Goal: Transaction & Acquisition: Download file/media

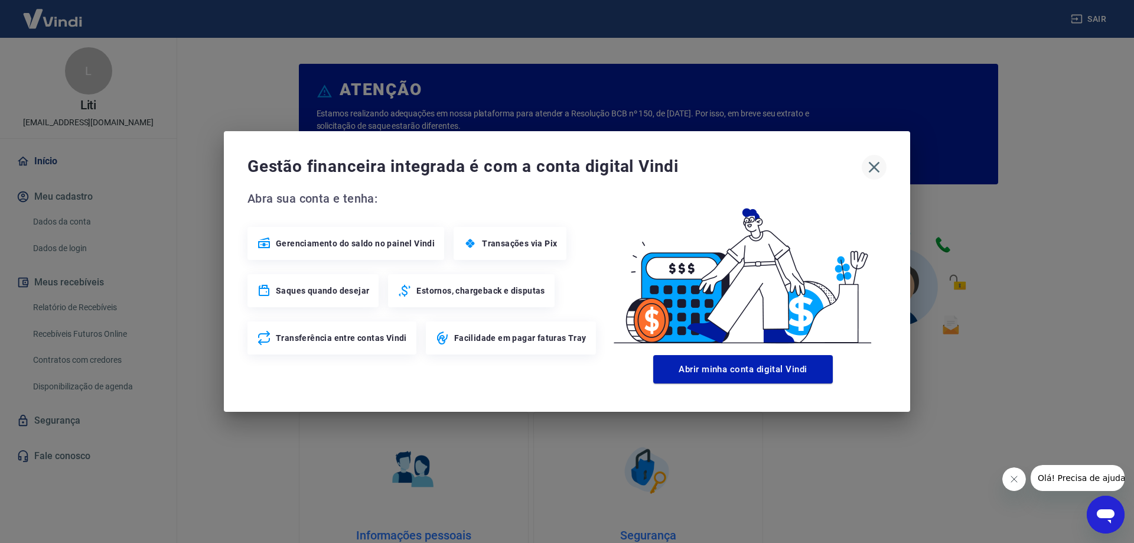
click at [878, 172] on icon "button" at bounding box center [873, 167] width 11 height 11
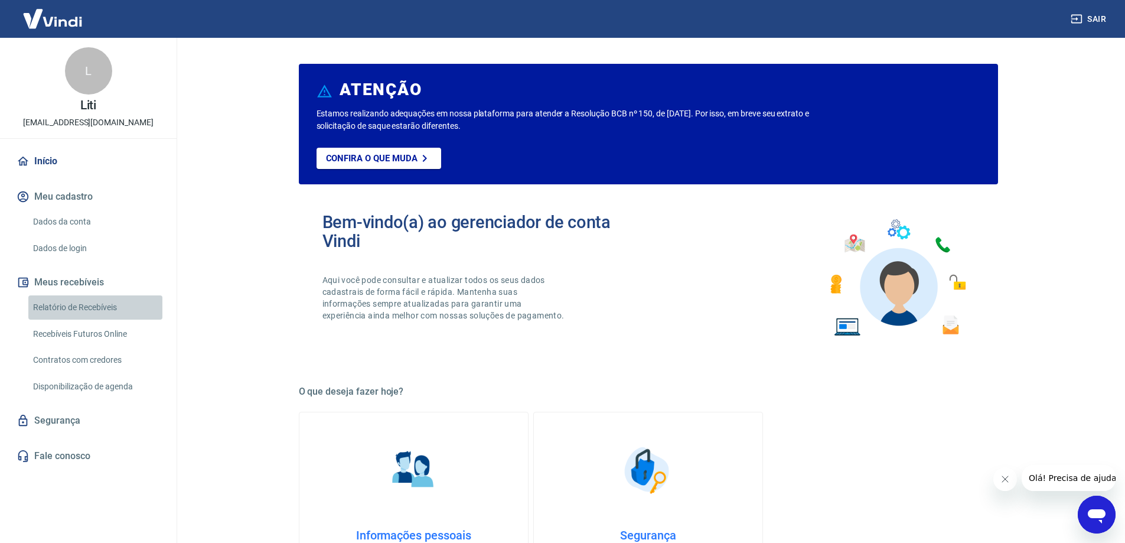
click at [76, 313] on link "Relatório de Recebíveis" at bounding box center [95, 307] width 134 height 24
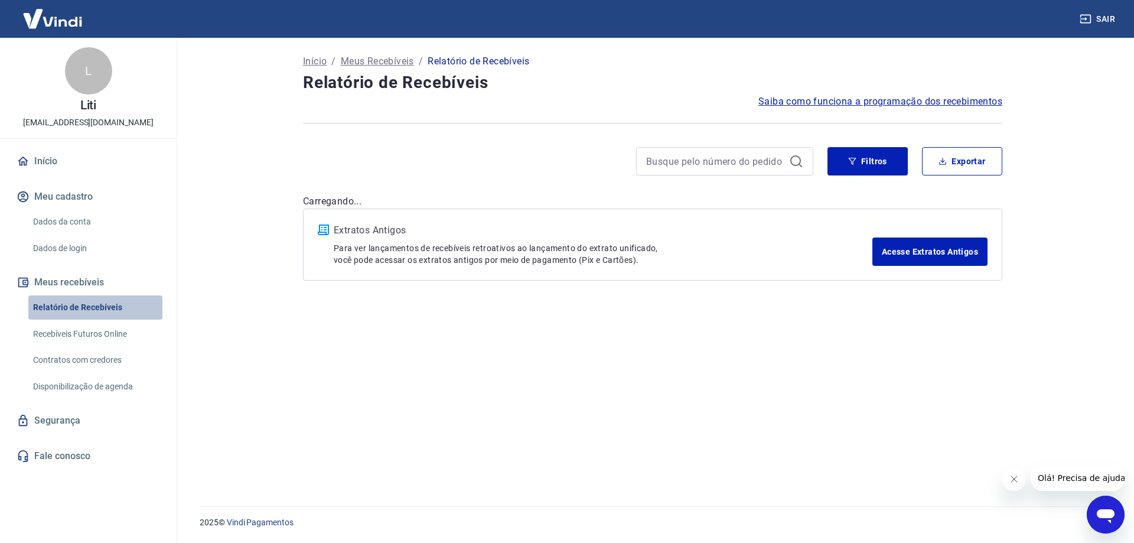
click at [83, 308] on link "Relatório de Recebíveis" at bounding box center [95, 307] width 134 height 24
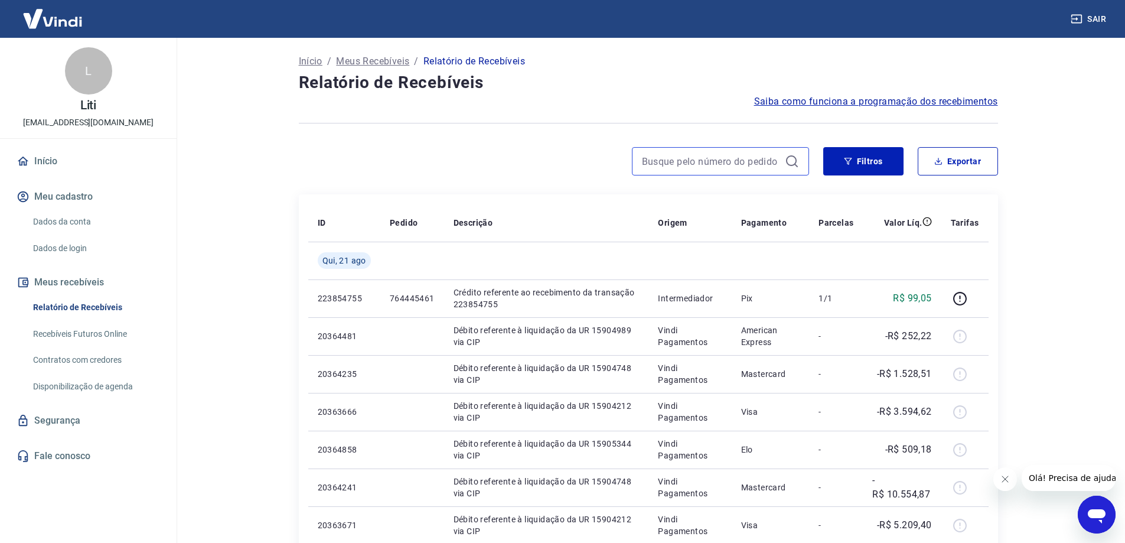
click at [674, 165] on input at bounding box center [711, 161] width 138 height 18
type input "entrou"
click at [674, 165] on input "entrou" at bounding box center [711, 161] width 138 height 18
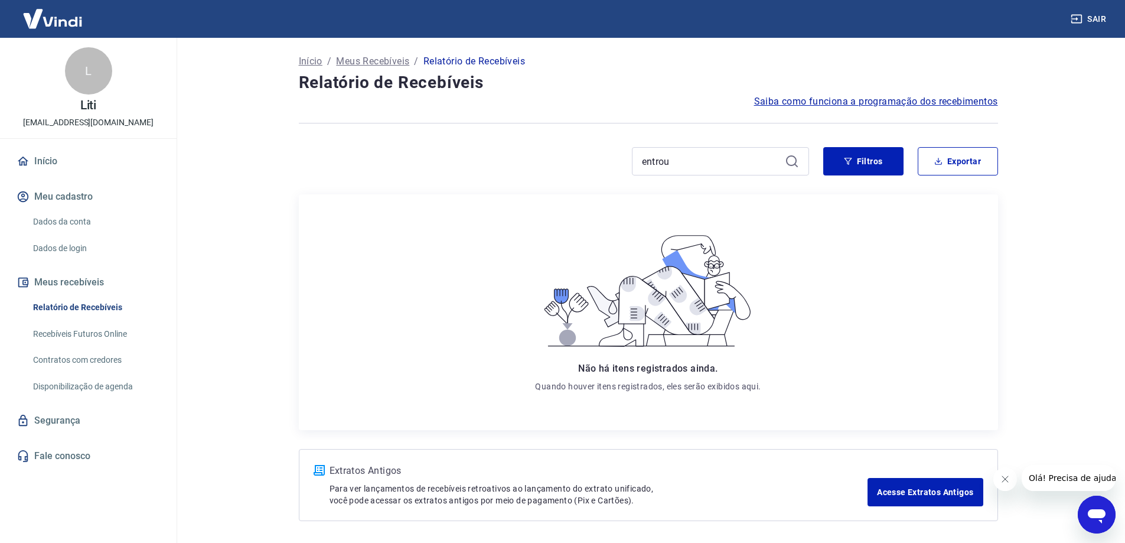
click at [739, 171] on div "entrou" at bounding box center [720, 161] width 177 height 28
click at [666, 164] on input "entrou" at bounding box center [711, 161] width 138 height 18
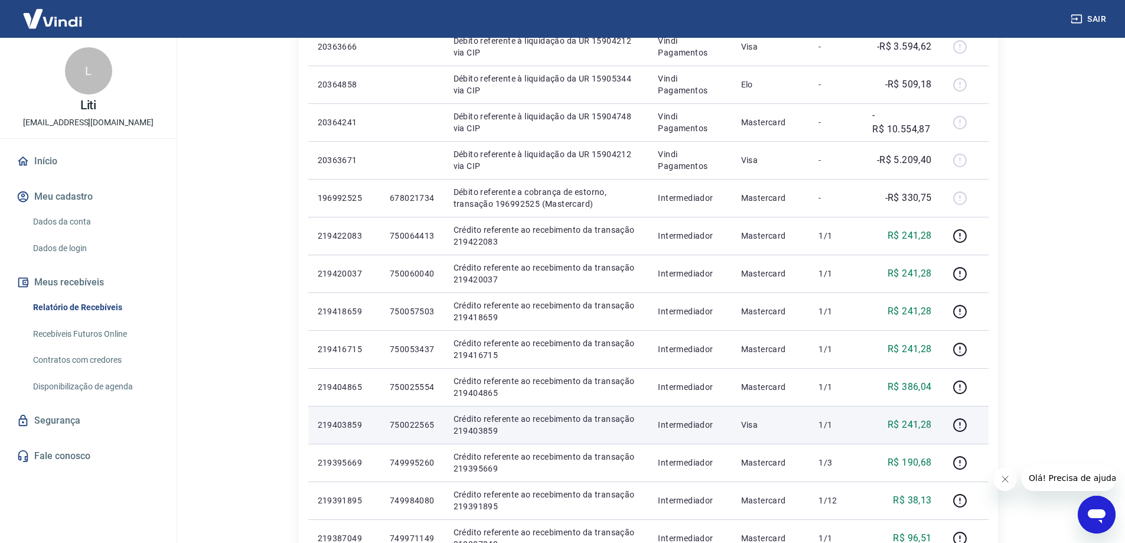
scroll to position [687, 0]
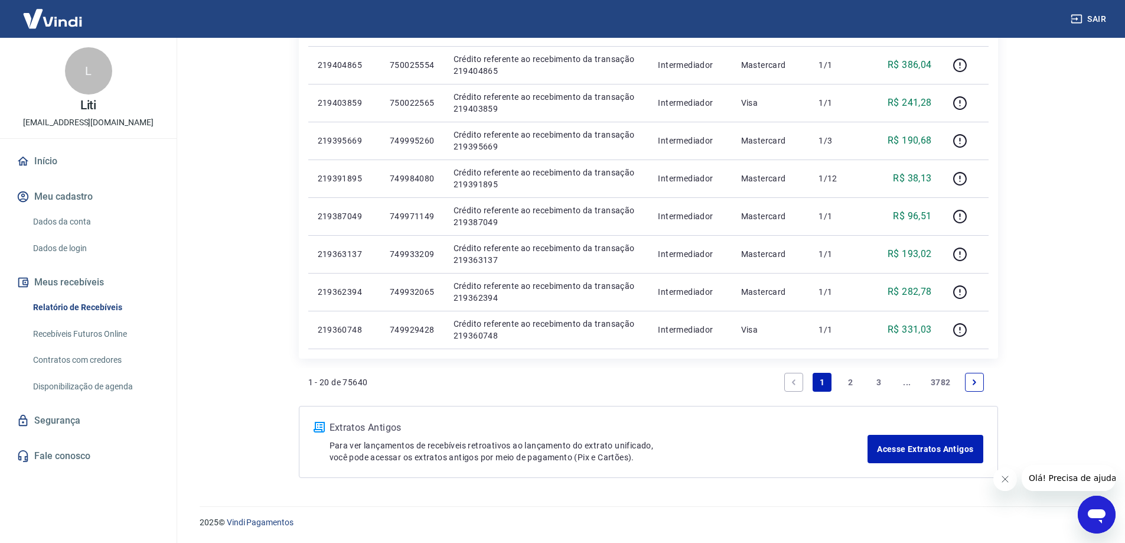
click at [976, 384] on icon "Next page" at bounding box center [974, 382] width 8 height 8
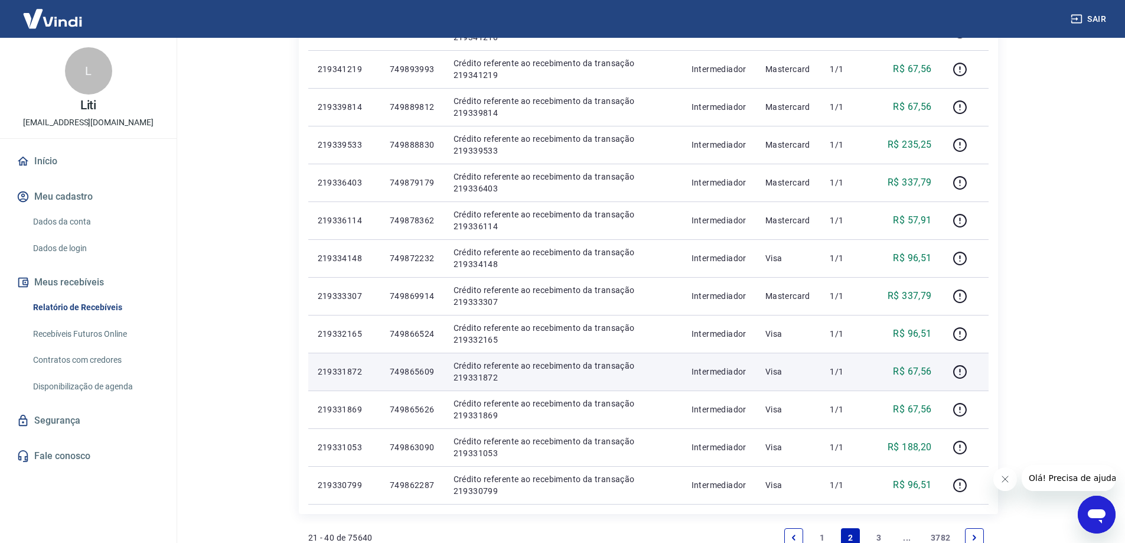
scroll to position [687, 0]
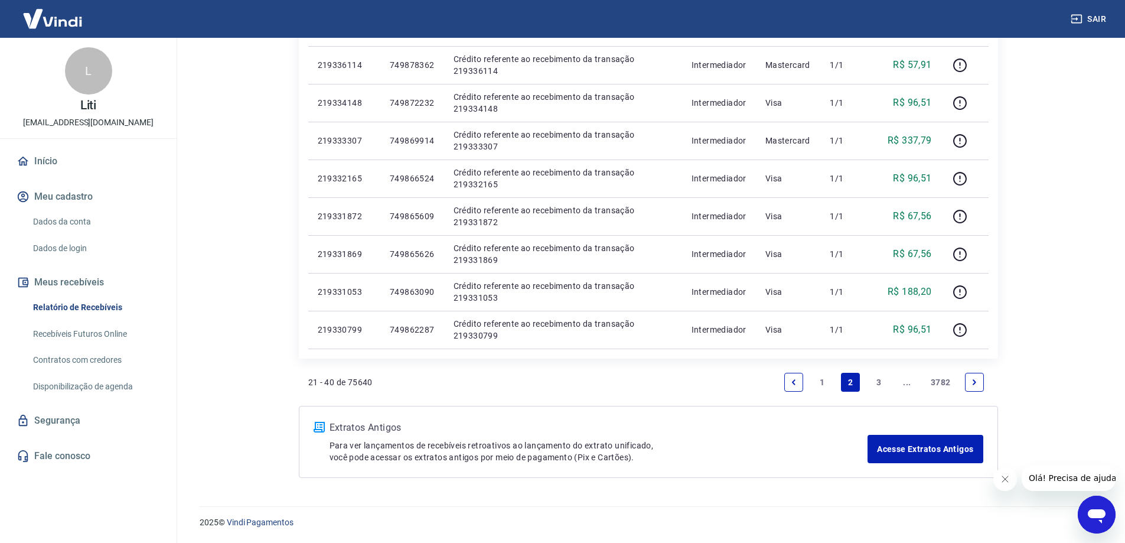
click at [879, 386] on link "3" at bounding box center [878, 382] width 19 height 19
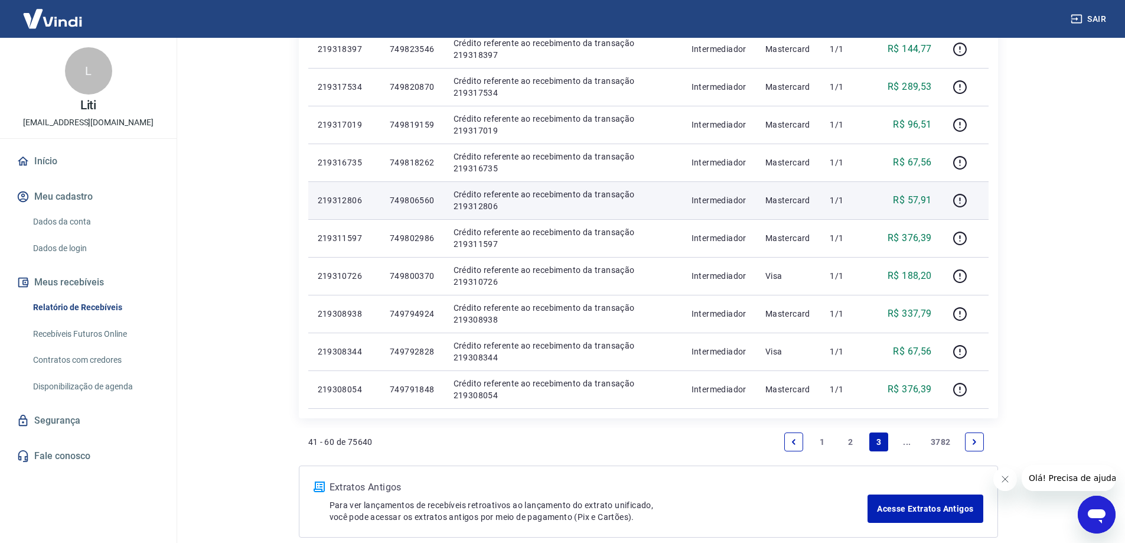
scroll to position [687, 0]
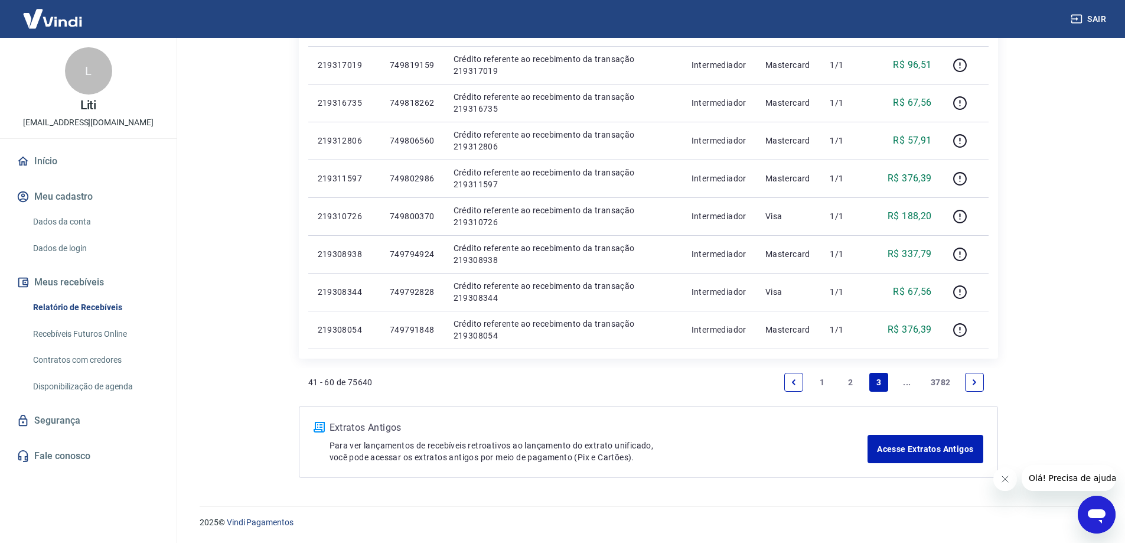
click at [975, 383] on icon "Next page" at bounding box center [974, 382] width 8 height 8
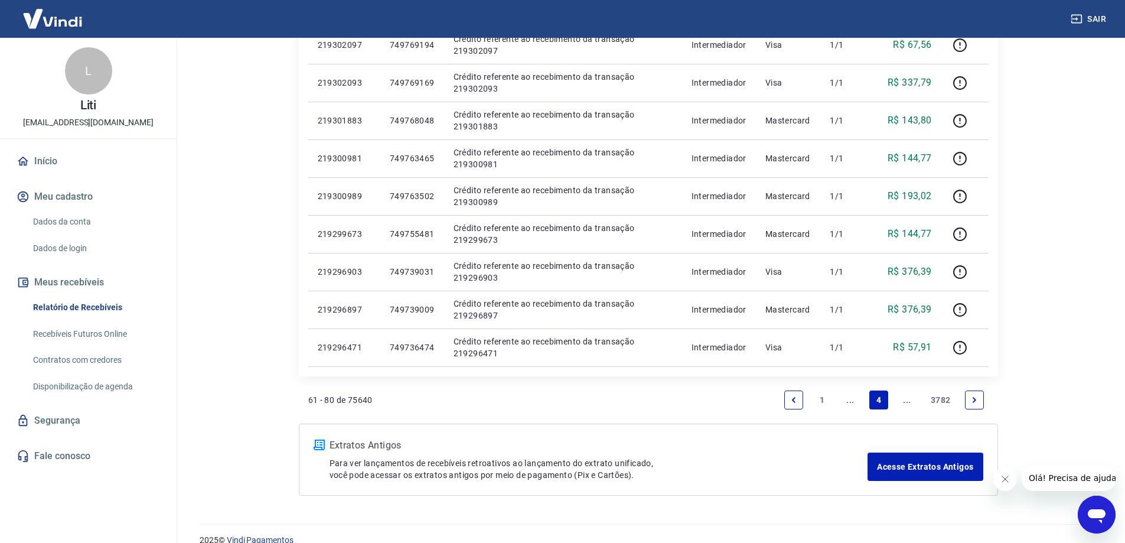
scroll to position [687, 0]
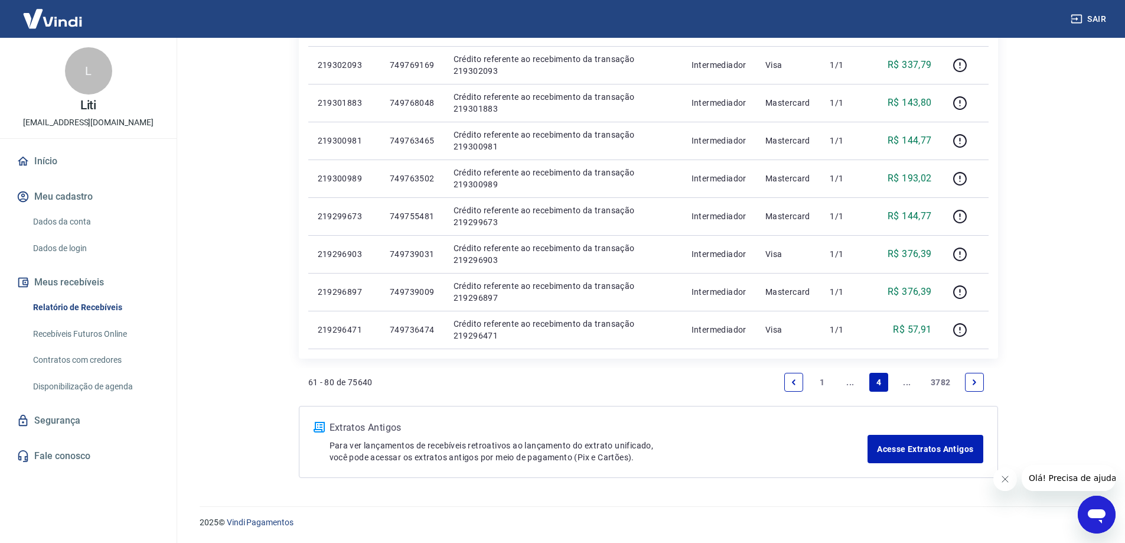
click at [974, 383] on icon "Next page" at bounding box center [974, 381] width 4 height 5
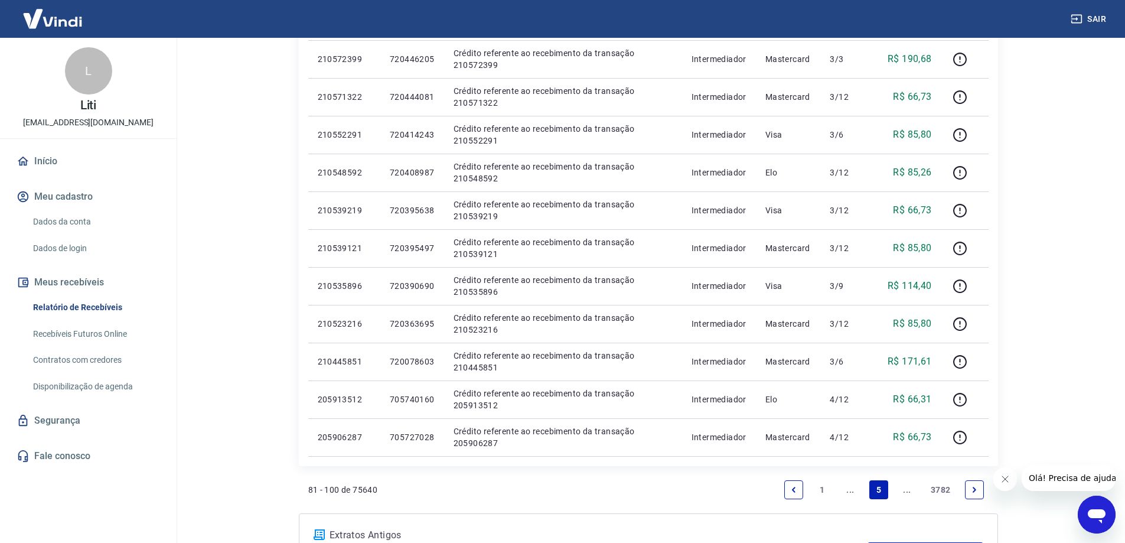
scroll to position [687, 0]
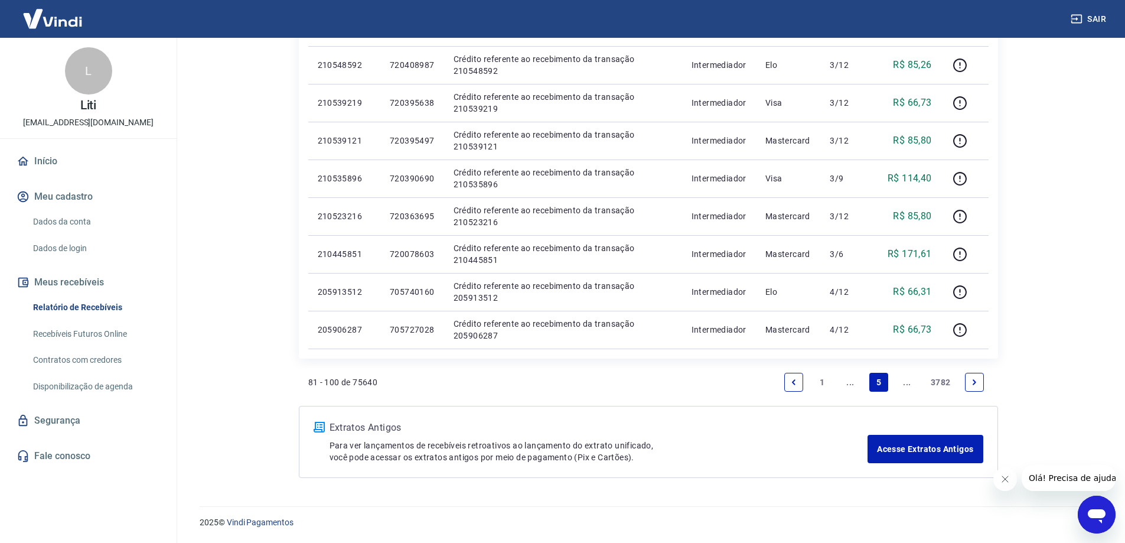
click at [972, 381] on icon "Next page" at bounding box center [974, 382] width 8 height 8
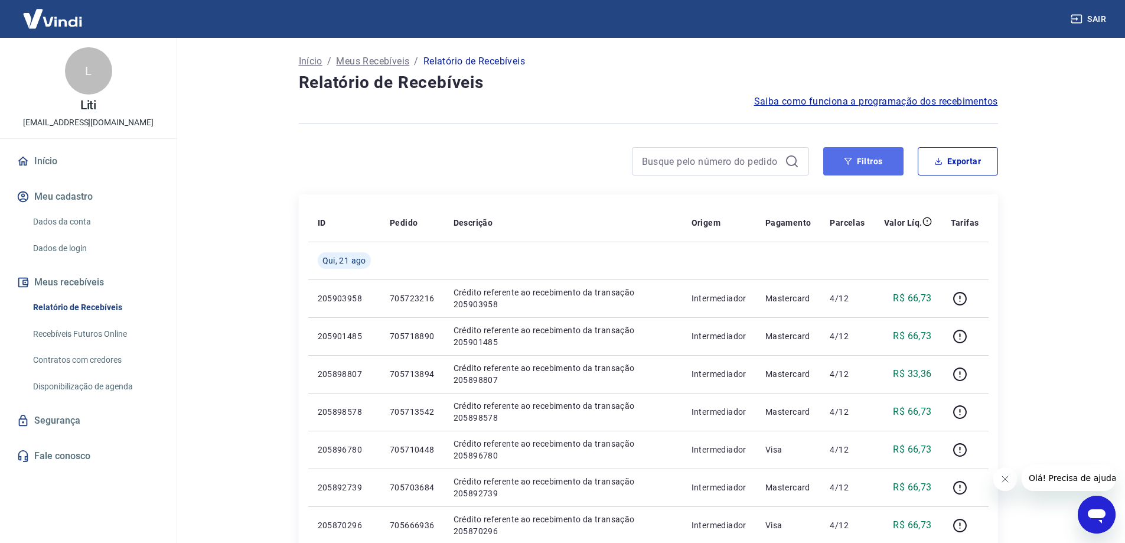
click at [871, 162] on button "Filtros" at bounding box center [863, 161] width 80 height 28
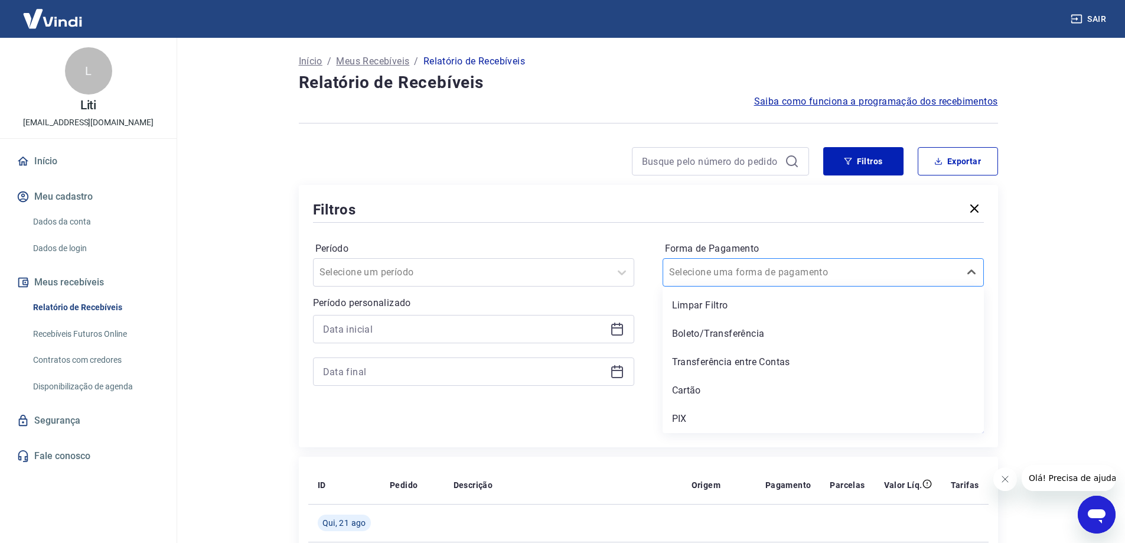
click at [771, 280] on div "Selecione uma forma de pagamento" at bounding box center [811, 272] width 296 height 21
click at [771, 277] on input "Forma de Pagamento" at bounding box center [728, 272] width 119 height 14
click at [967, 332] on icon at bounding box center [971, 329] width 14 height 14
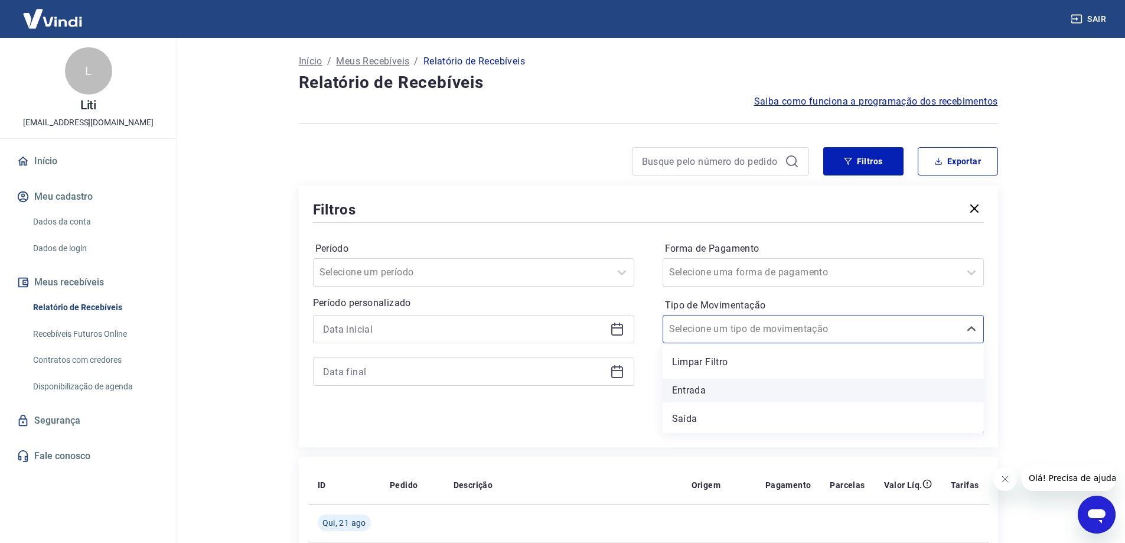
click at [729, 395] on div "Entrada" at bounding box center [822, 390] width 321 height 24
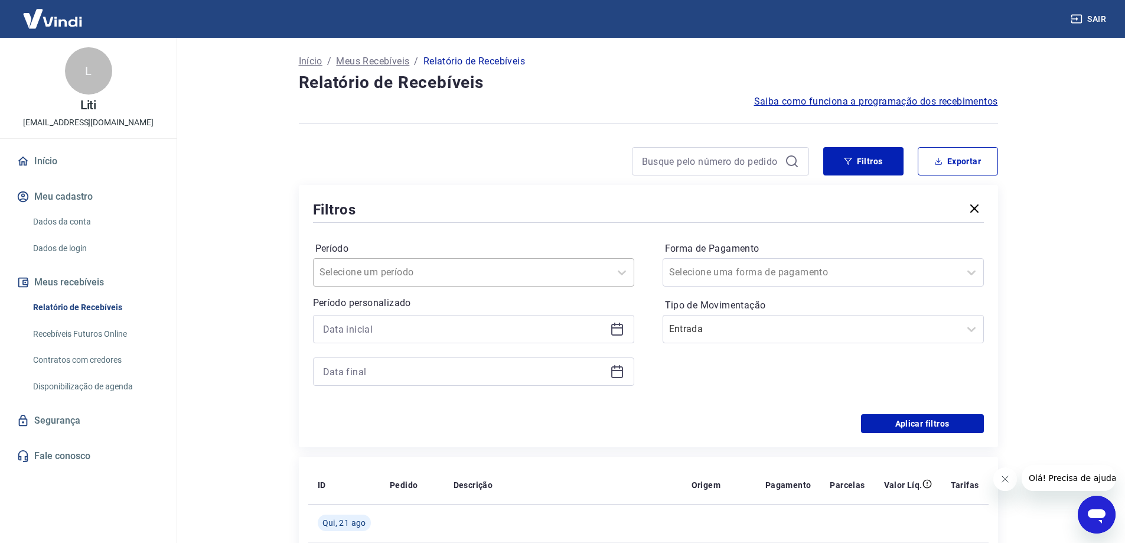
click at [597, 277] on div at bounding box center [461, 272] width 285 height 17
click at [606, 232] on div "Período Selecione um período Período personalizado Forma de Pagamento Selecione…" at bounding box center [648, 319] width 671 height 189
click at [613, 332] on icon at bounding box center [617, 329] width 14 height 14
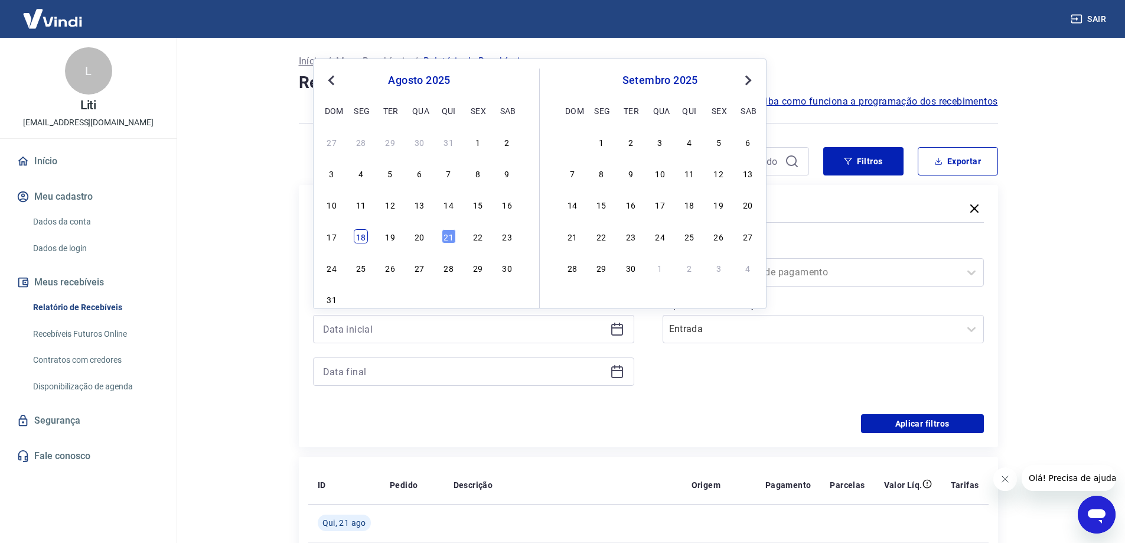
click at [358, 241] on div "18" at bounding box center [361, 236] width 14 height 14
type input "[DATE]"
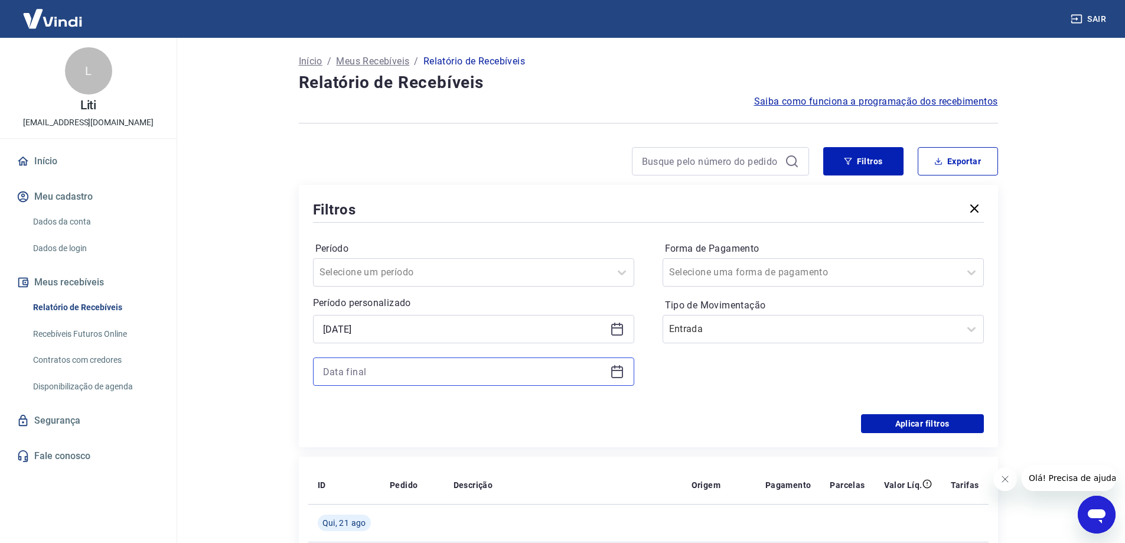
click at [425, 377] on input at bounding box center [464, 371] width 282 height 18
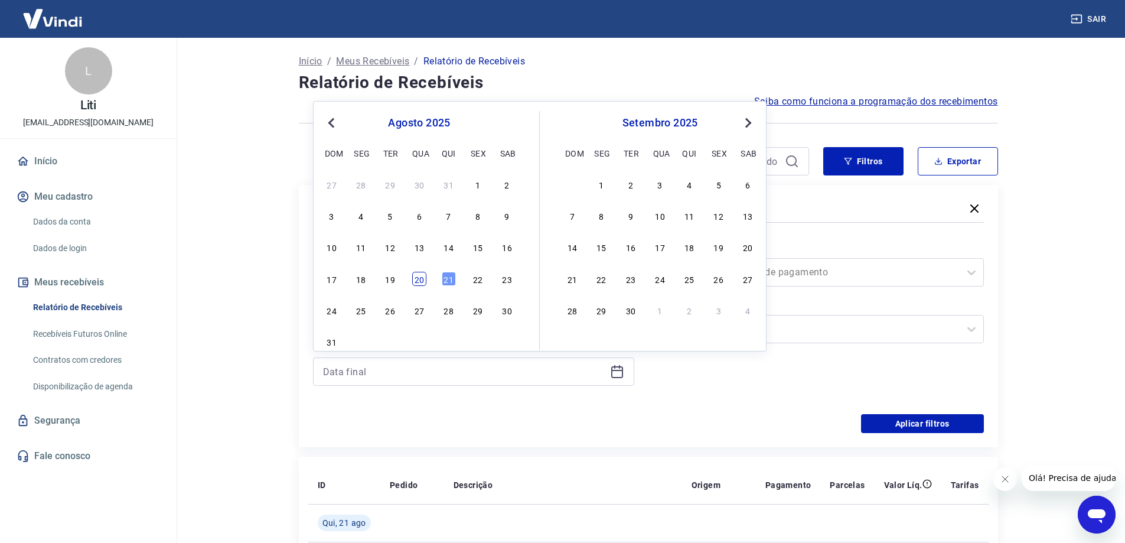
click at [413, 279] on div "20" at bounding box center [419, 279] width 14 height 14
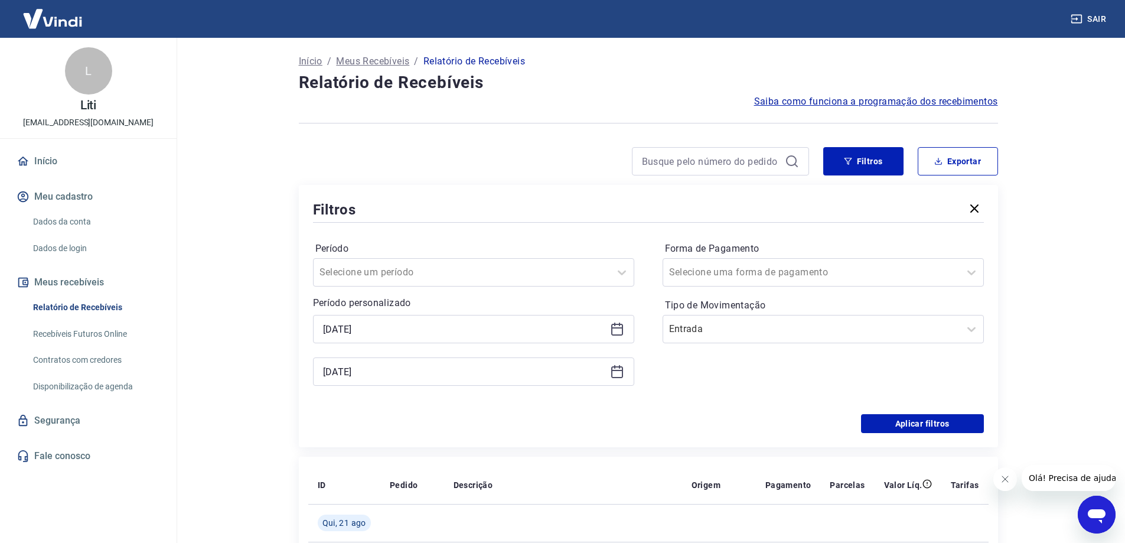
type input "[DATE]"
click at [917, 418] on button "Aplicar filtros" at bounding box center [922, 423] width 123 height 19
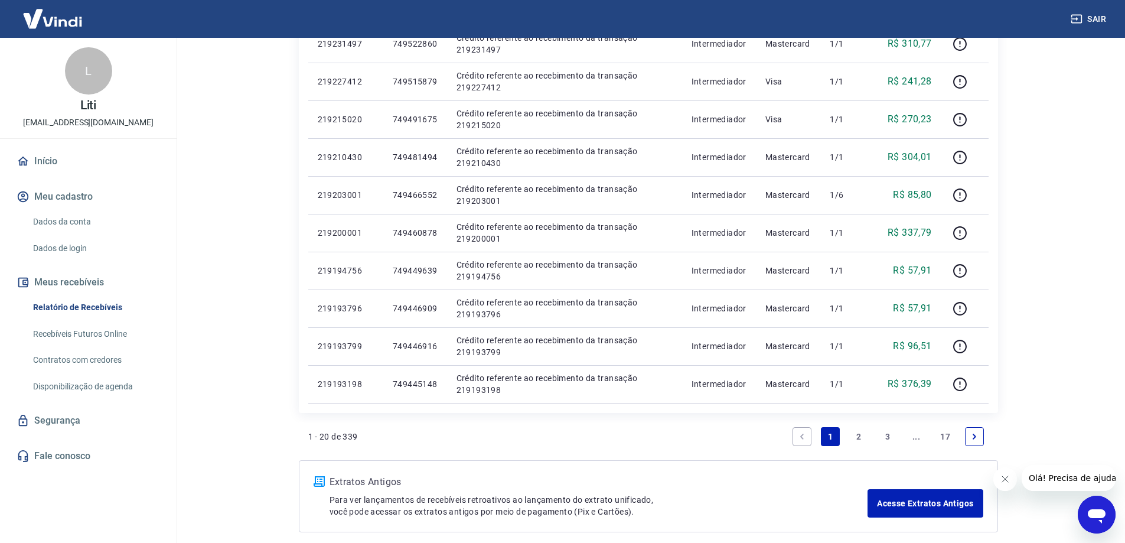
scroll to position [649, 0]
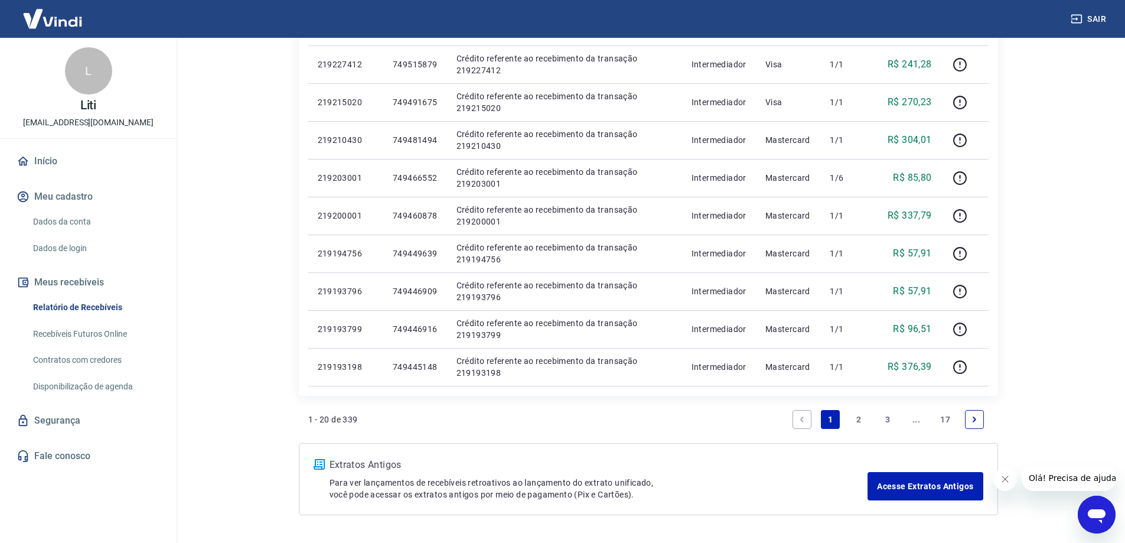
click at [975, 417] on icon "Next page" at bounding box center [974, 419] width 8 height 8
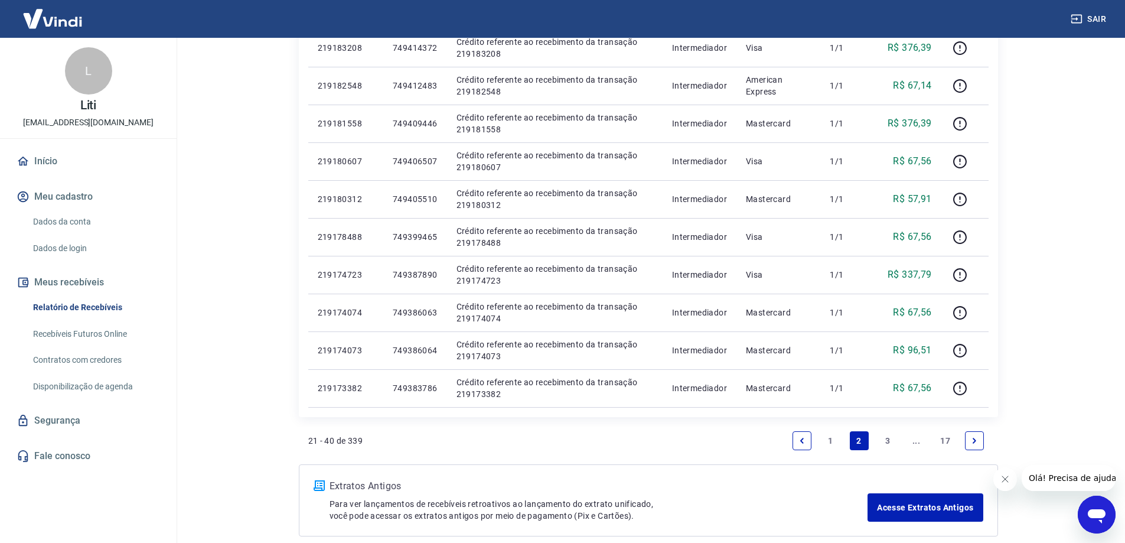
scroll to position [649, 0]
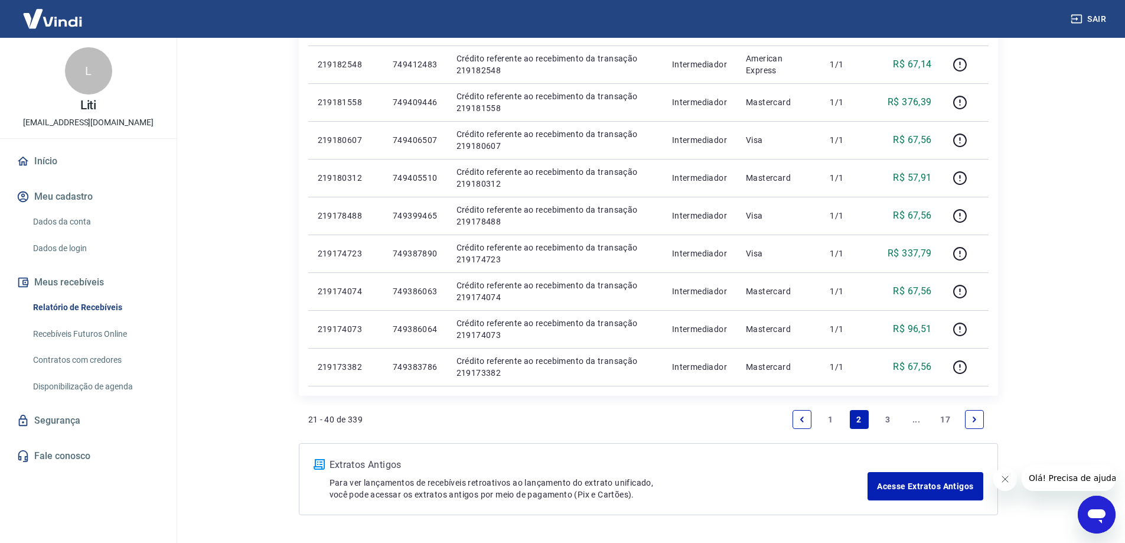
click at [970, 421] on icon "Next page" at bounding box center [974, 419] width 8 height 8
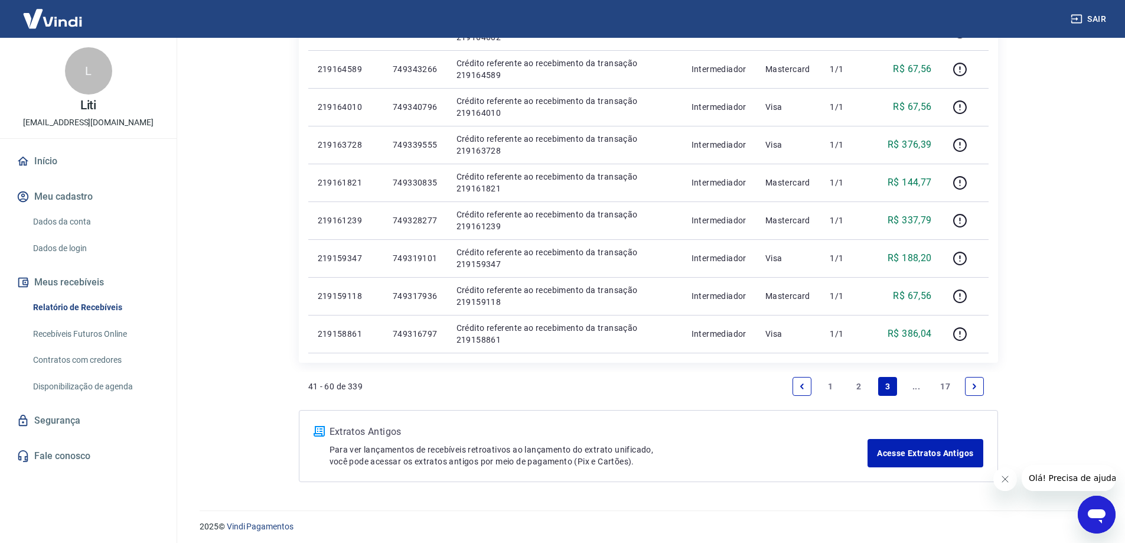
scroll to position [687, 0]
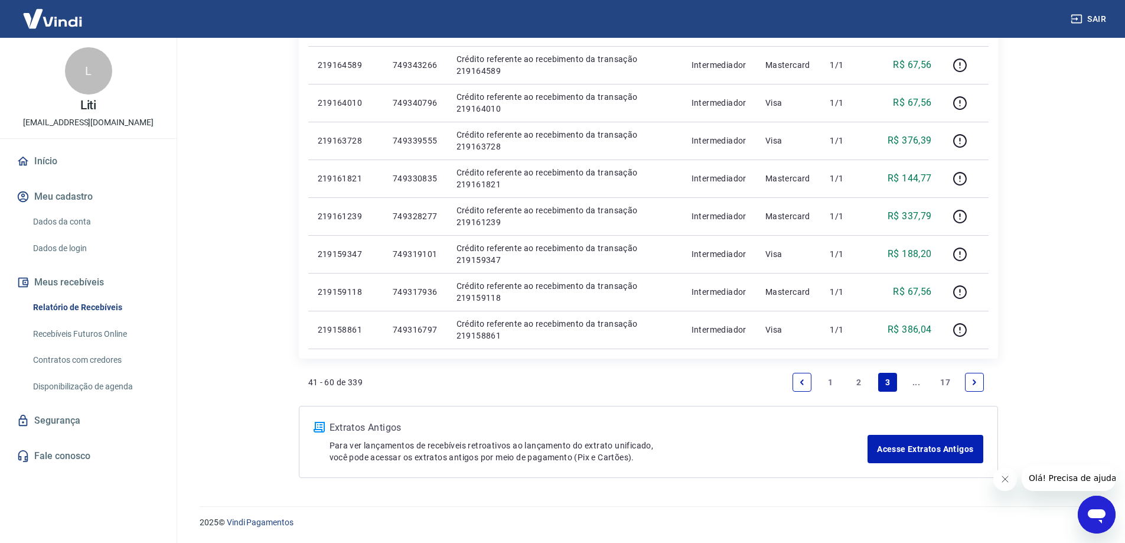
click at [973, 385] on icon "Next page" at bounding box center [974, 382] width 8 height 8
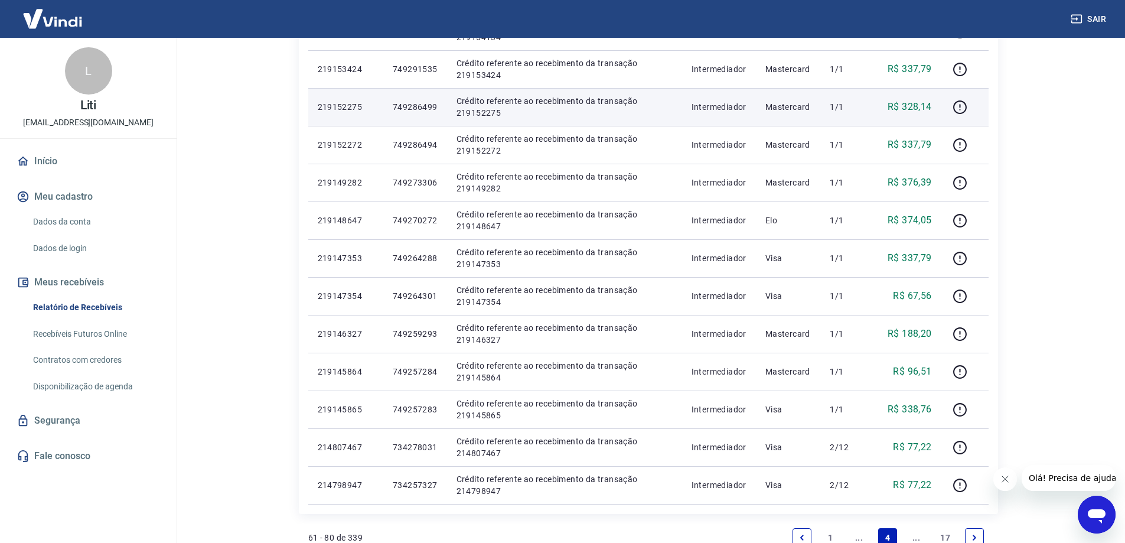
scroll to position [687, 0]
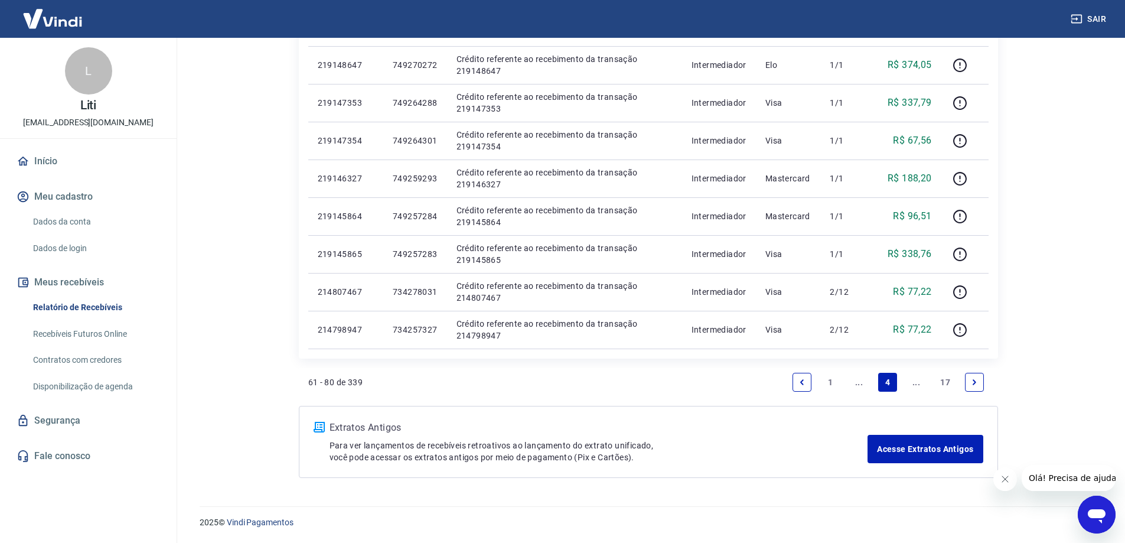
click at [975, 381] on icon "Next page" at bounding box center [974, 381] width 4 height 5
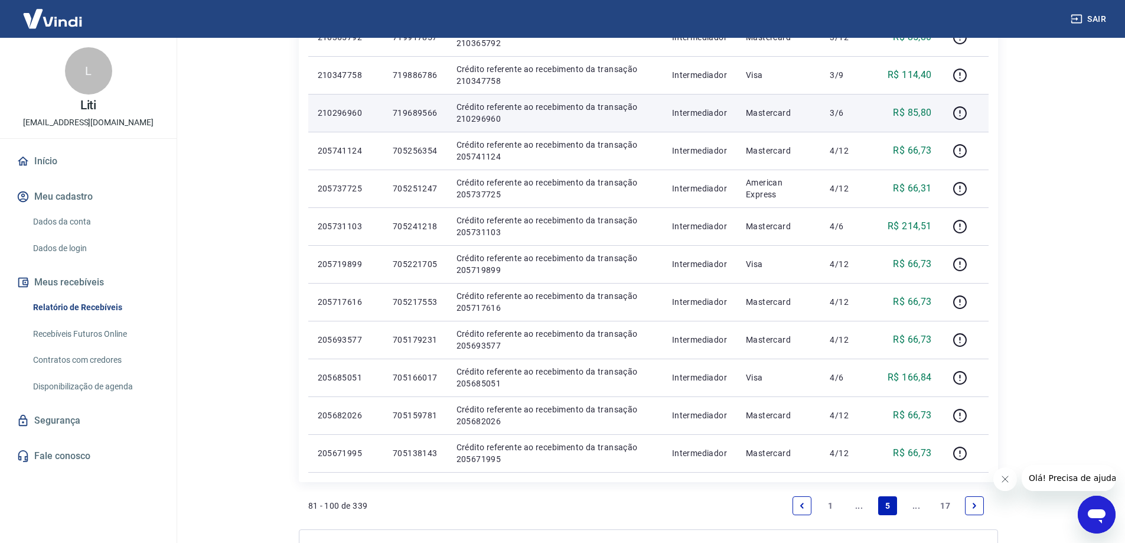
scroll to position [649, 0]
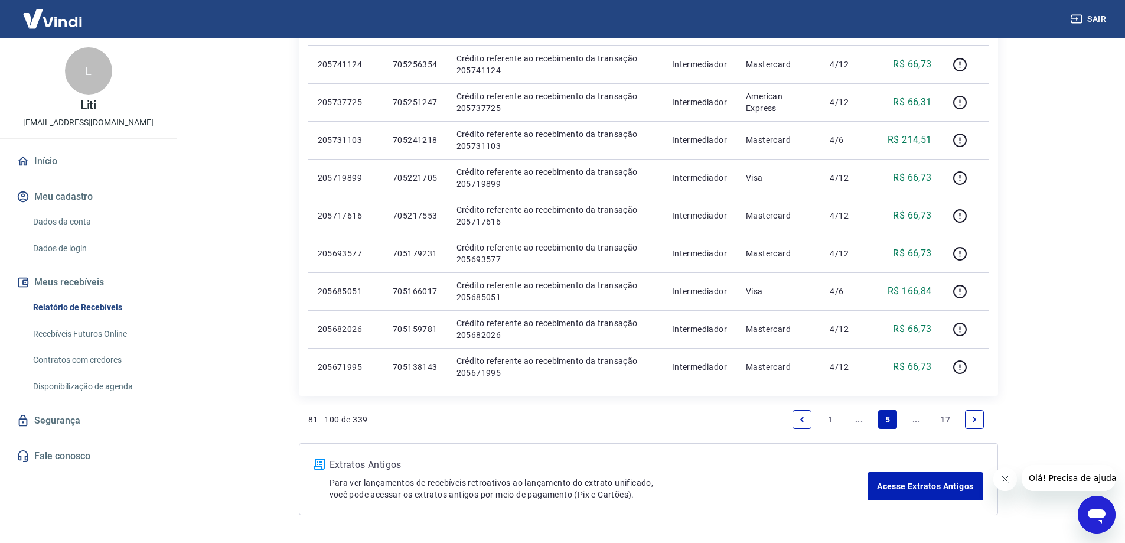
click at [973, 420] on icon "Next page" at bounding box center [974, 418] width 4 height 5
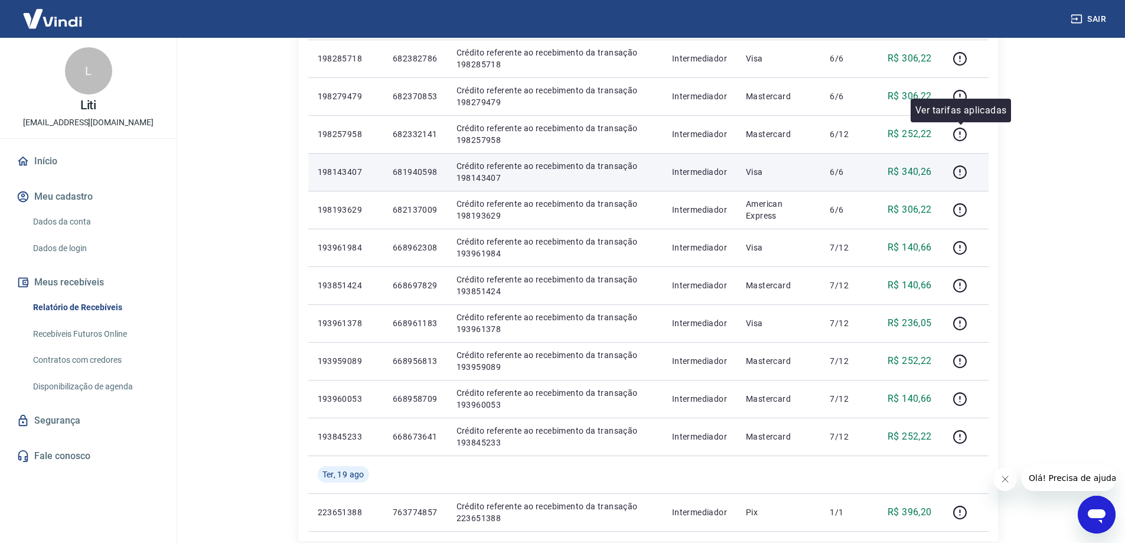
scroll to position [649, 0]
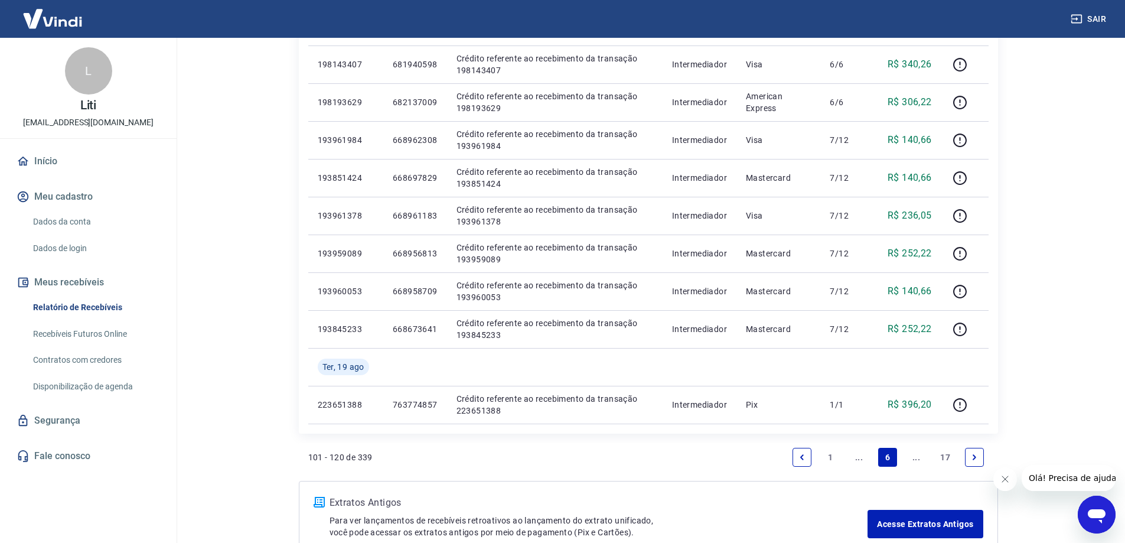
click at [975, 459] on icon "Next page" at bounding box center [974, 457] width 8 height 8
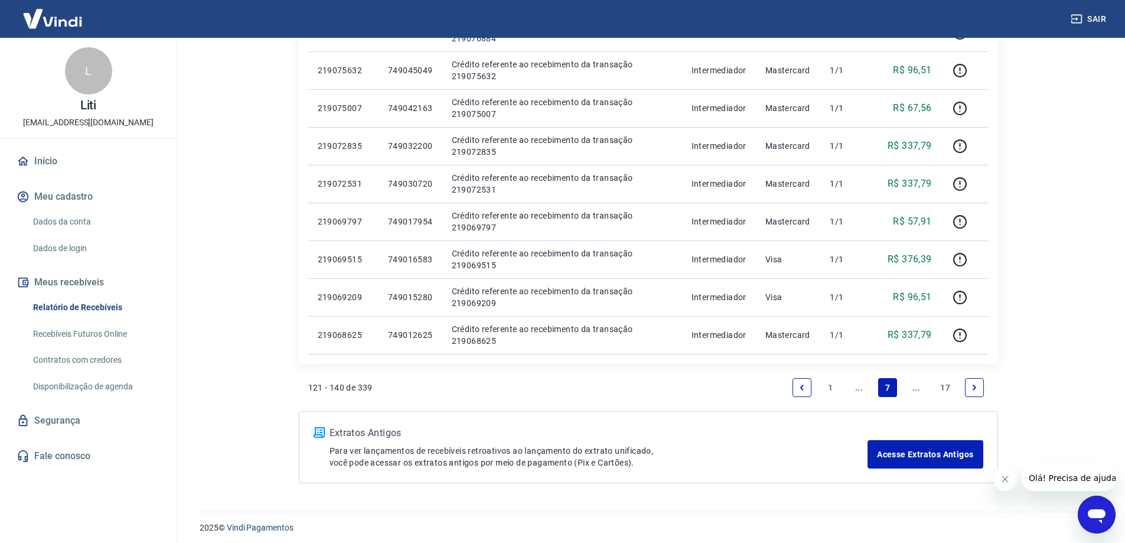
scroll to position [687, 0]
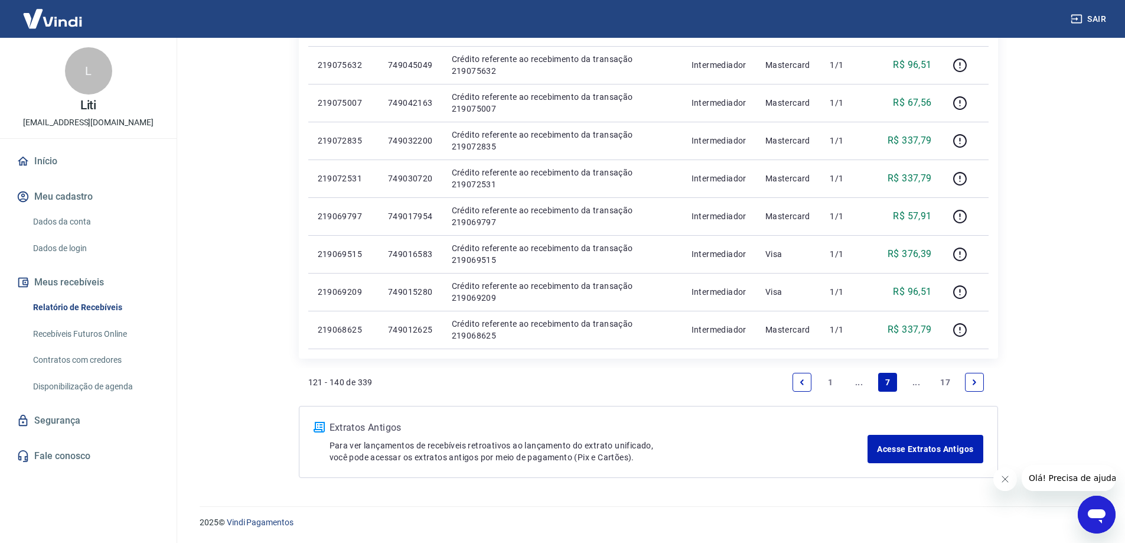
click at [985, 378] on li "Pagination" at bounding box center [974, 382] width 28 height 28
click at [978, 387] on link "Next page" at bounding box center [974, 382] width 19 height 19
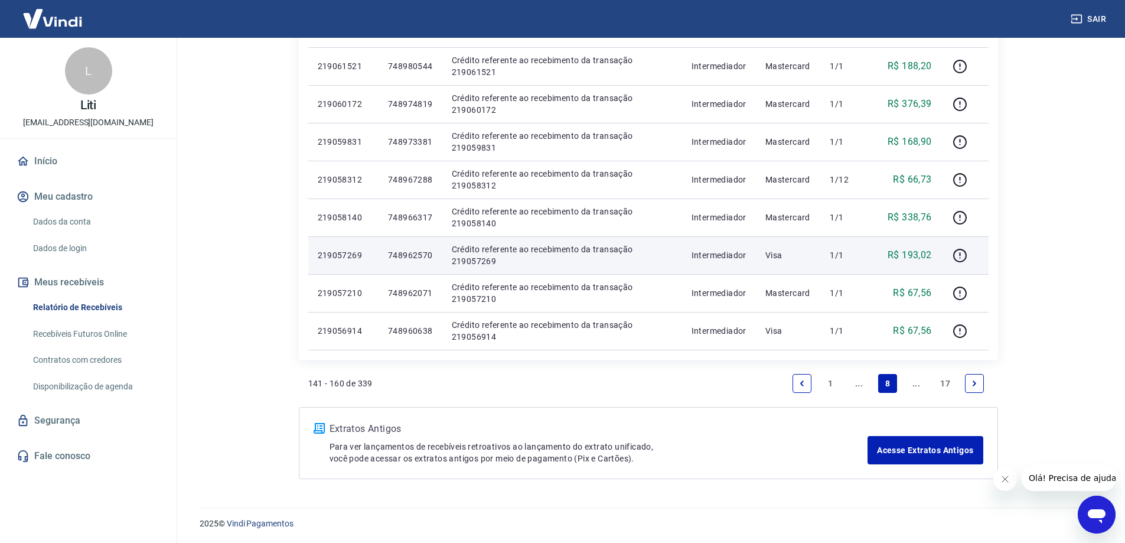
scroll to position [687, 0]
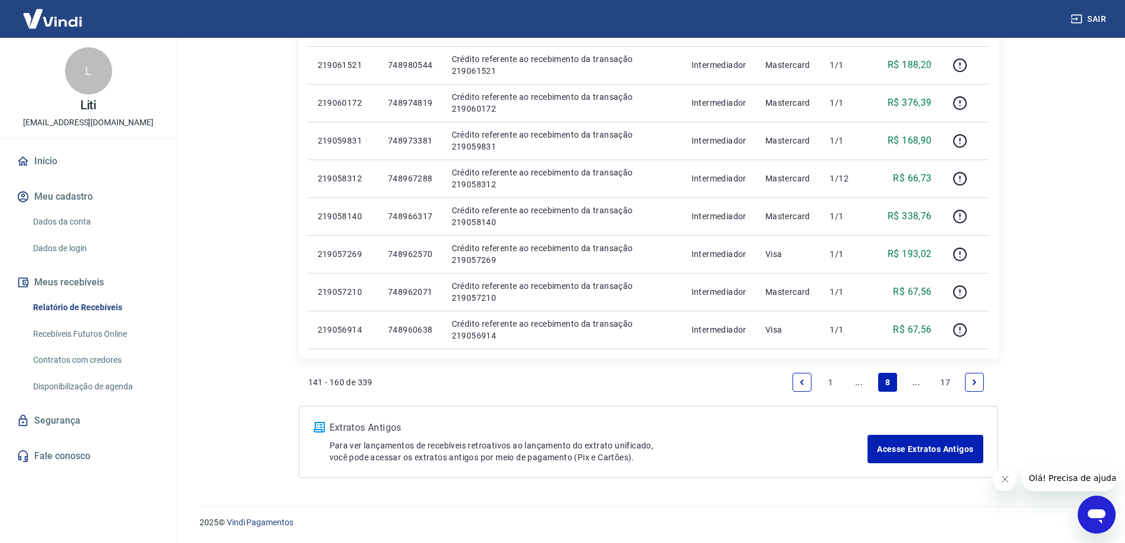
click at [979, 377] on link "Next page" at bounding box center [974, 382] width 19 height 19
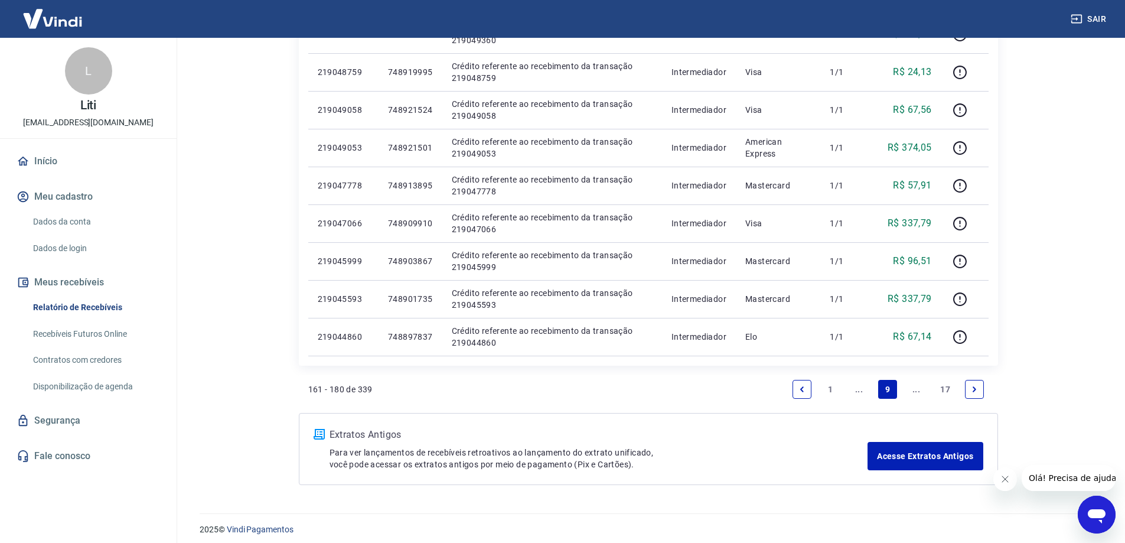
scroll to position [687, 0]
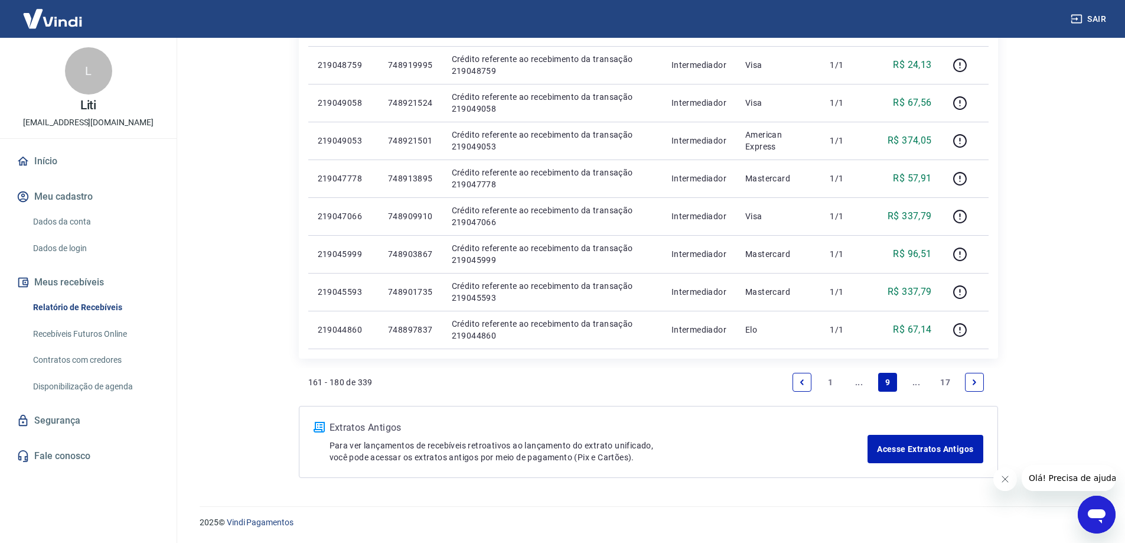
click at [973, 379] on icon "Next page" at bounding box center [974, 382] width 8 height 8
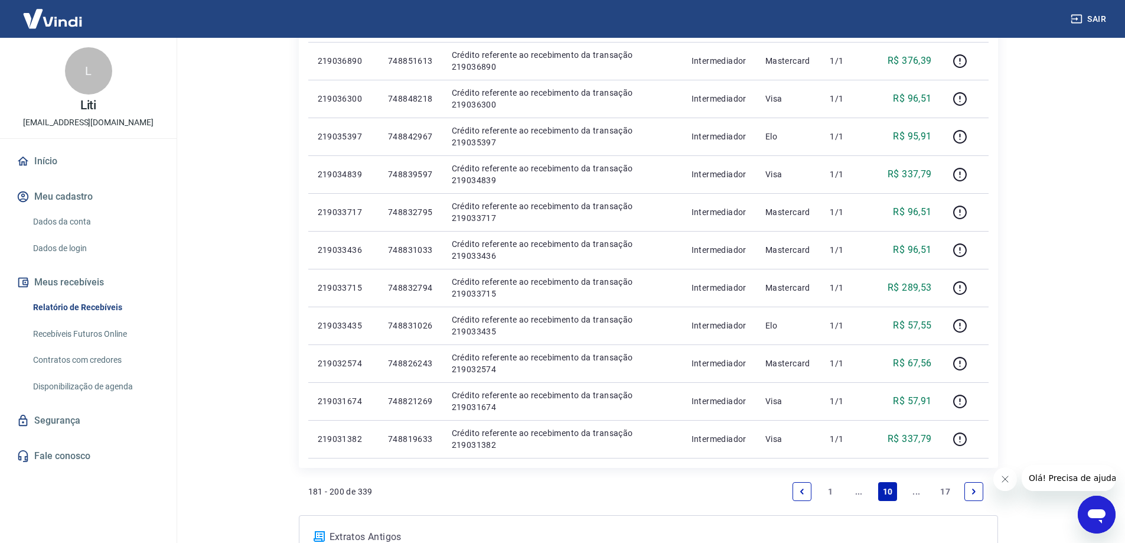
scroll to position [687, 0]
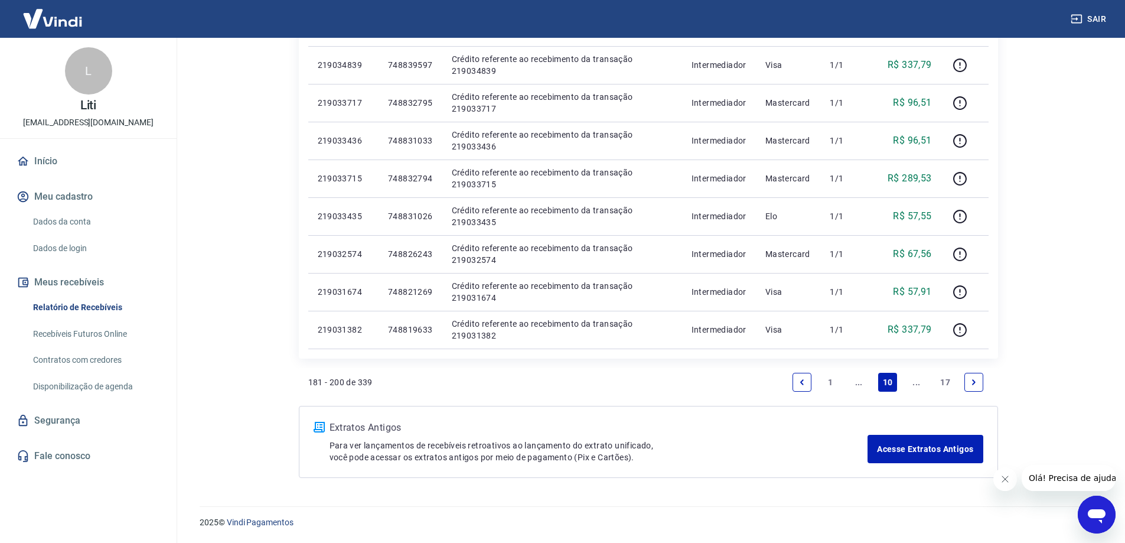
click at [971, 385] on icon "Next page" at bounding box center [973, 382] width 8 height 8
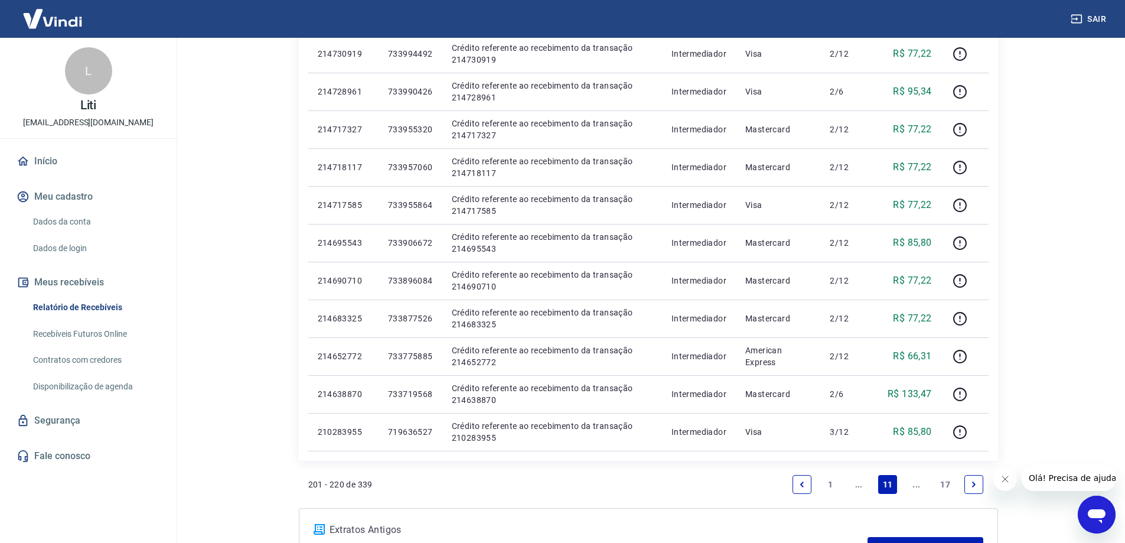
scroll to position [649, 0]
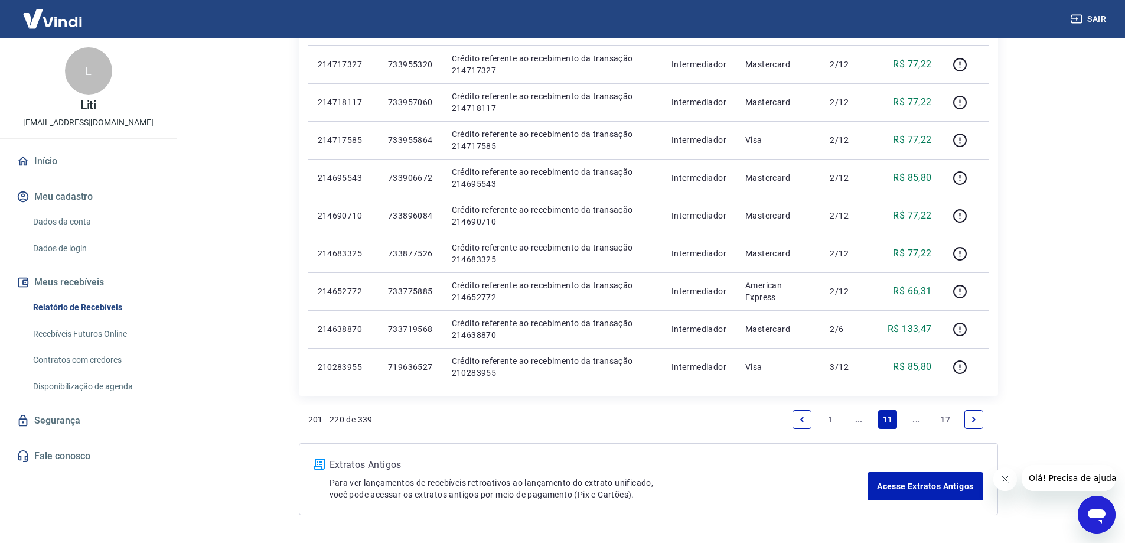
click at [974, 424] on link "Next page" at bounding box center [973, 419] width 19 height 19
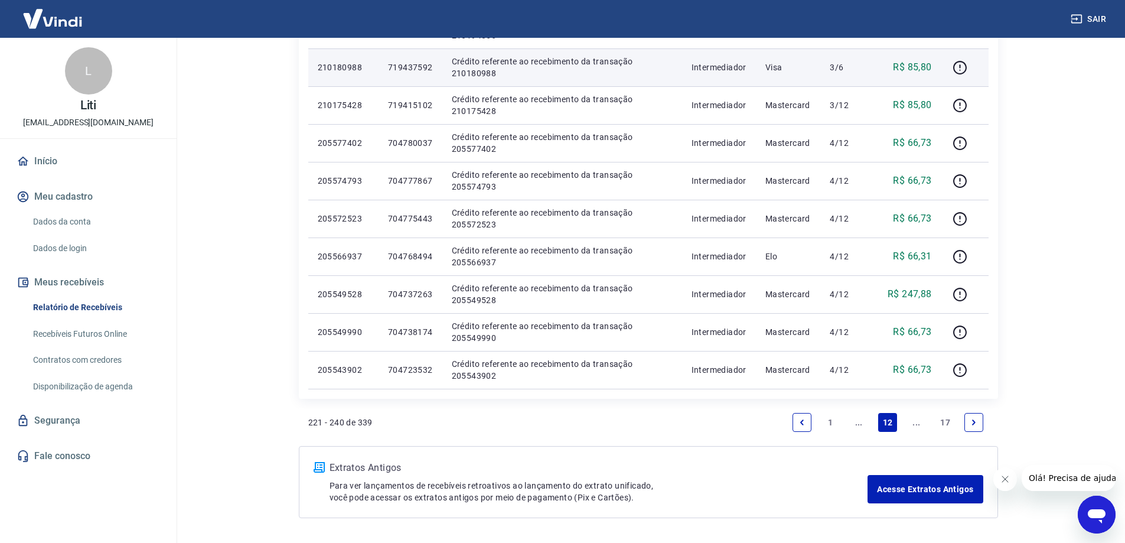
scroll to position [687, 0]
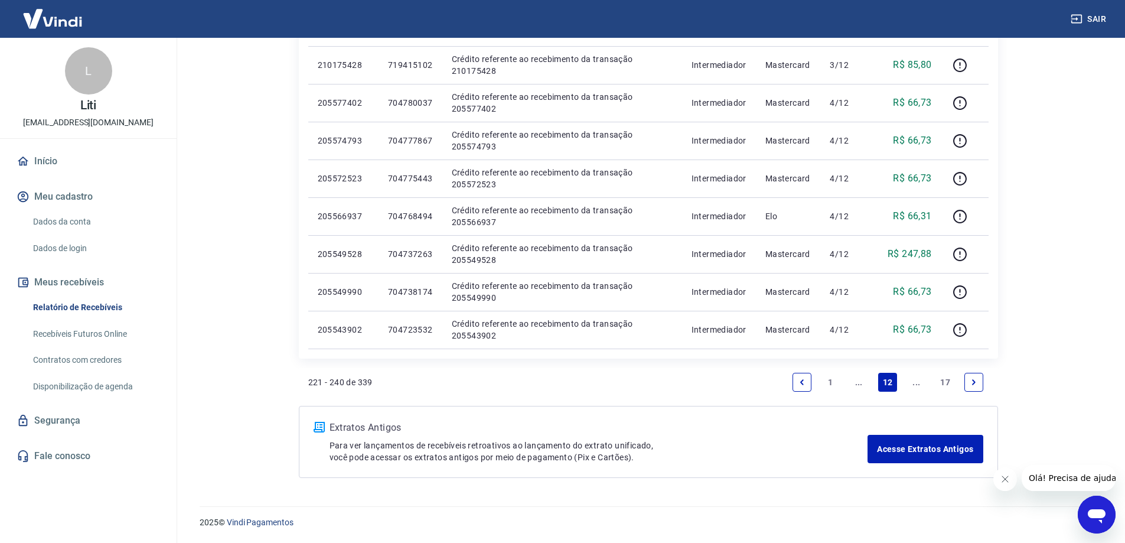
click at [975, 383] on icon "Next page" at bounding box center [973, 382] width 8 height 8
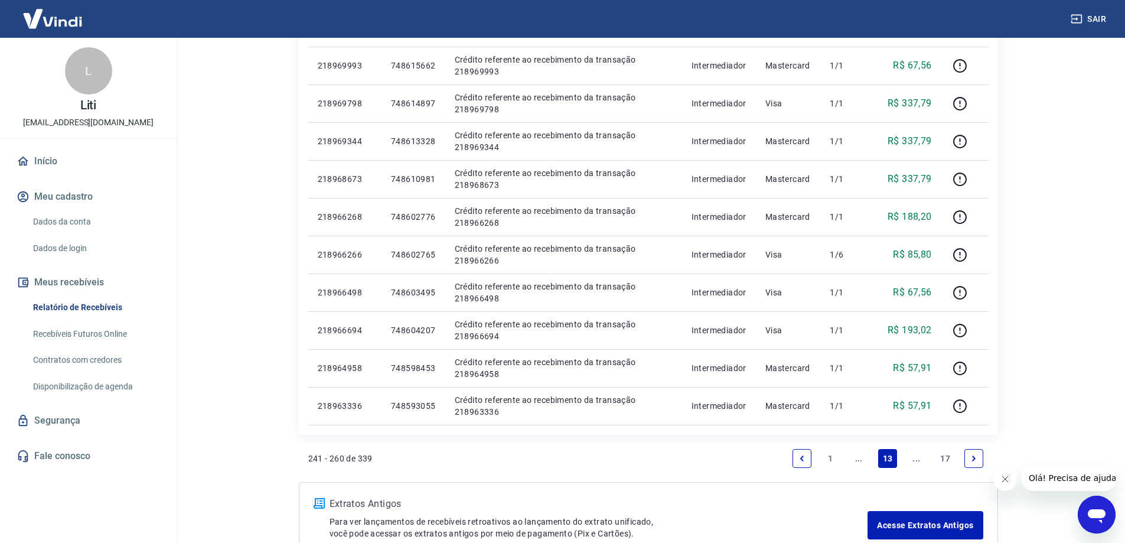
scroll to position [649, 0]
click at [972, 458] on icon "Next page" at bounding box center [973, 457] width 8 height 8
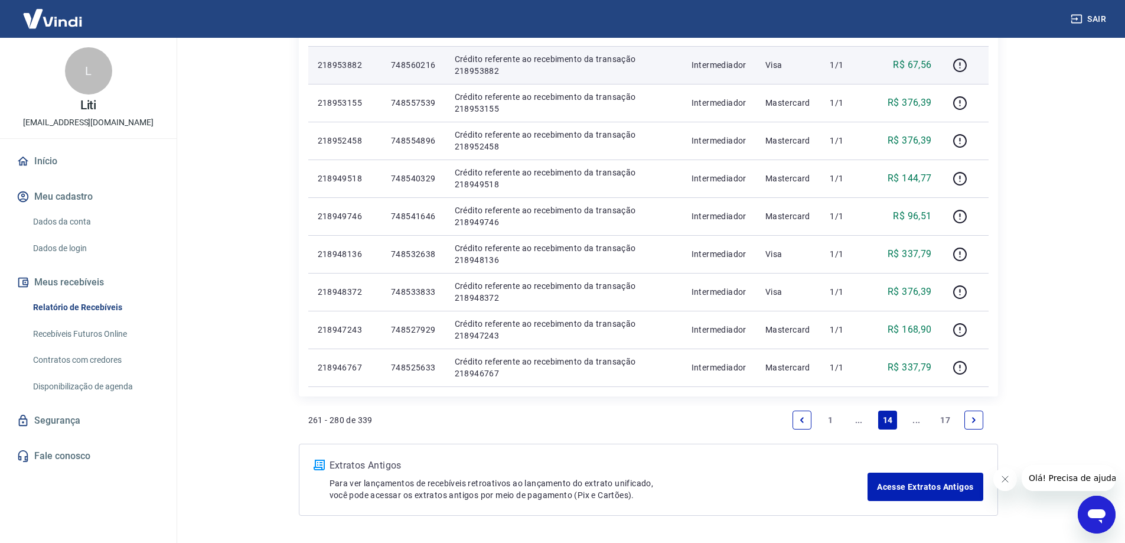
scroll to position [649, 0]
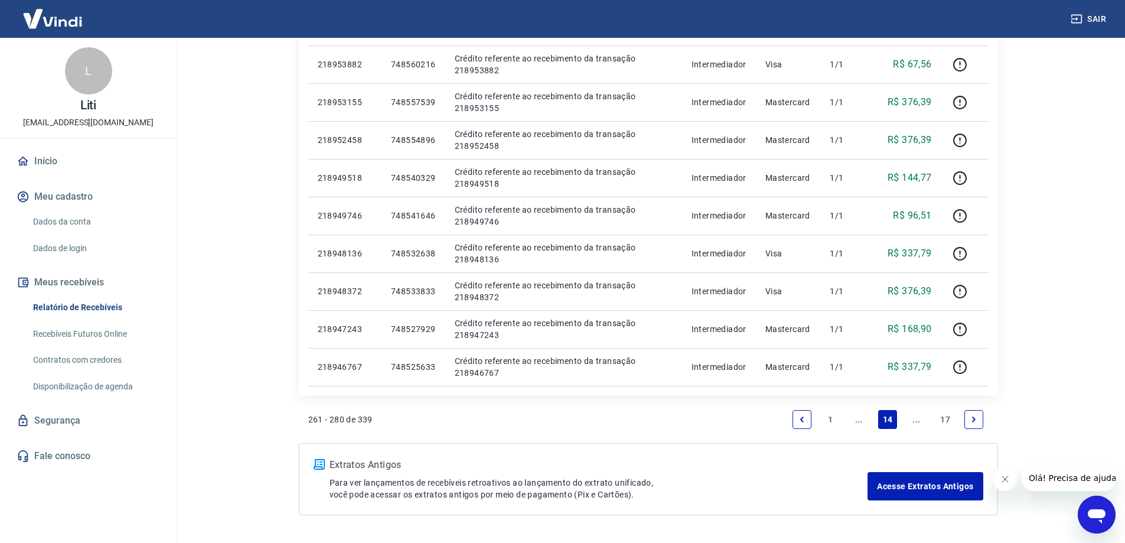
click at [975, 422] on icon "Next page" at bounding box center [973, 419] width 8 height 8
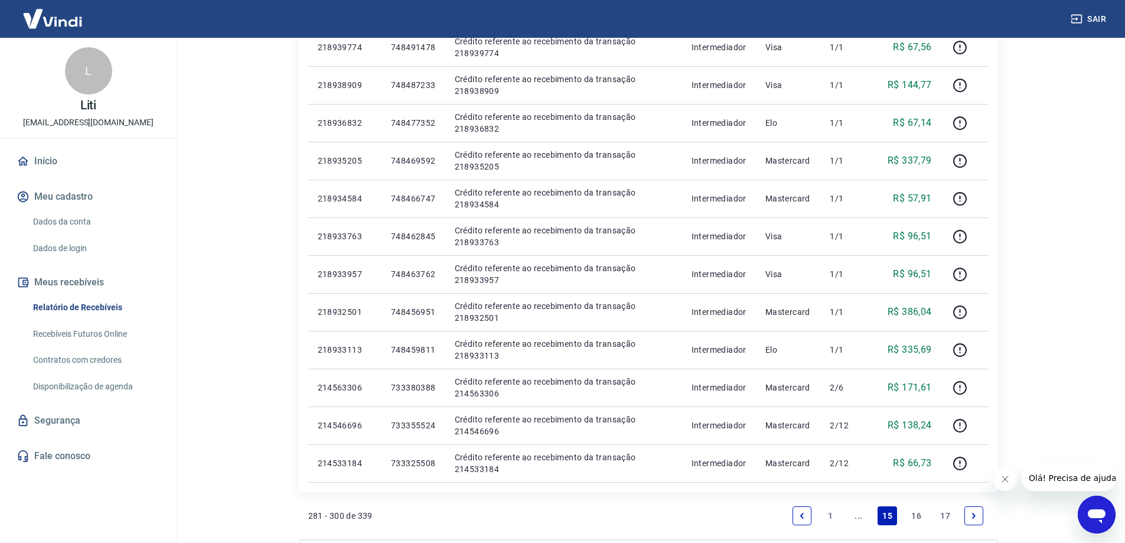
scroll to position [590, 0]
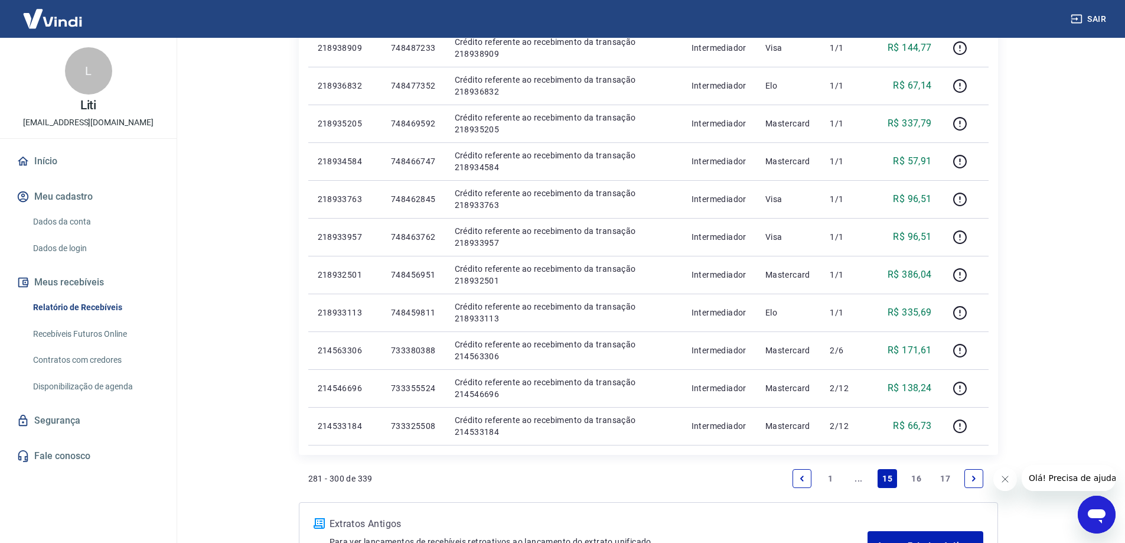
click at [976, 479] on icon "Next page" at bounding box center [973, 478] width 8 height 8
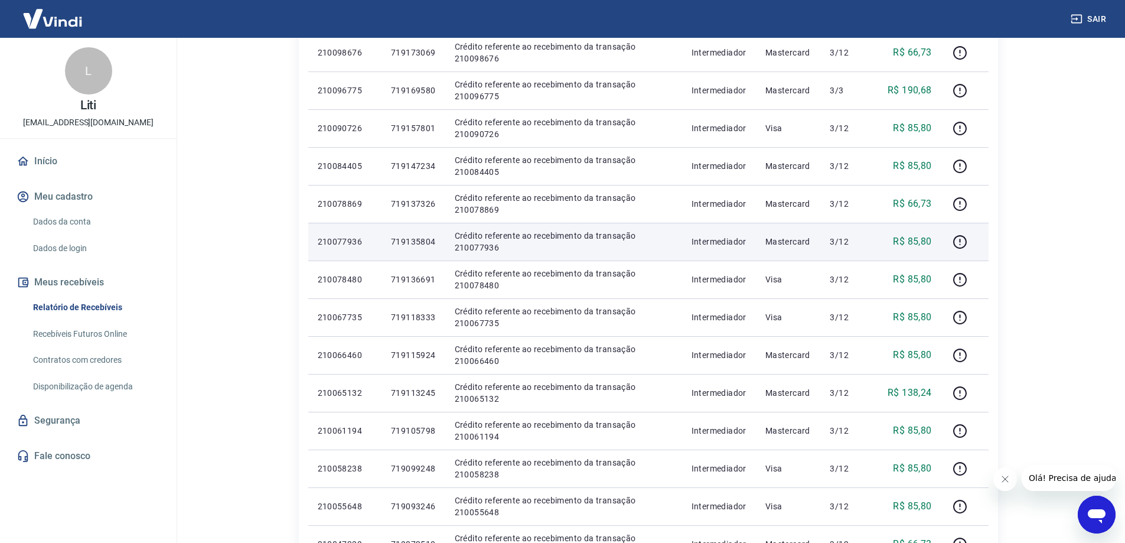
scroll to position [590, 0]
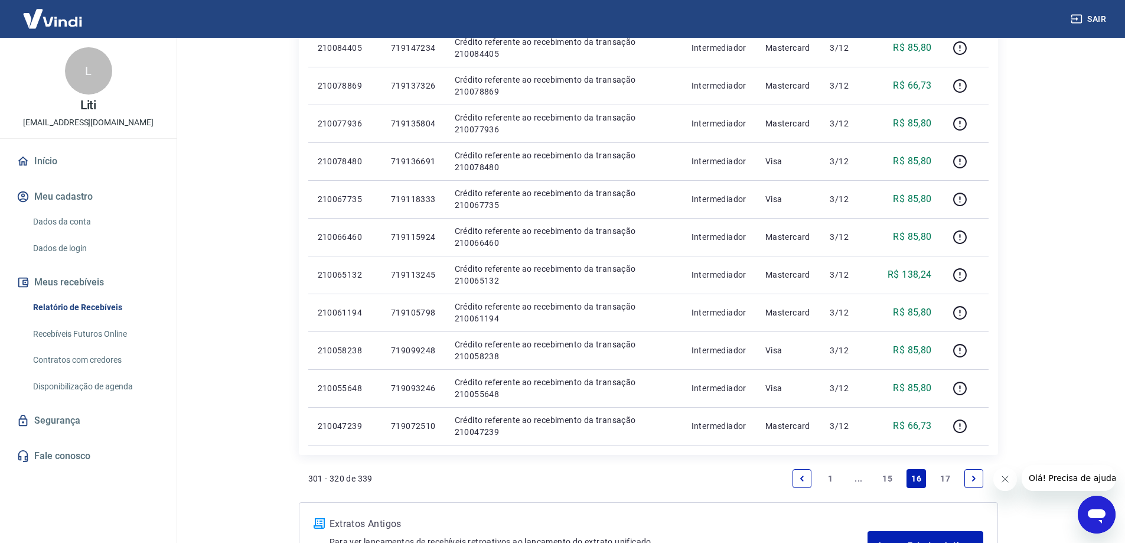
click at [973, 476] on icon "Next page" at bounding box center [974, 477] width 4 height 5
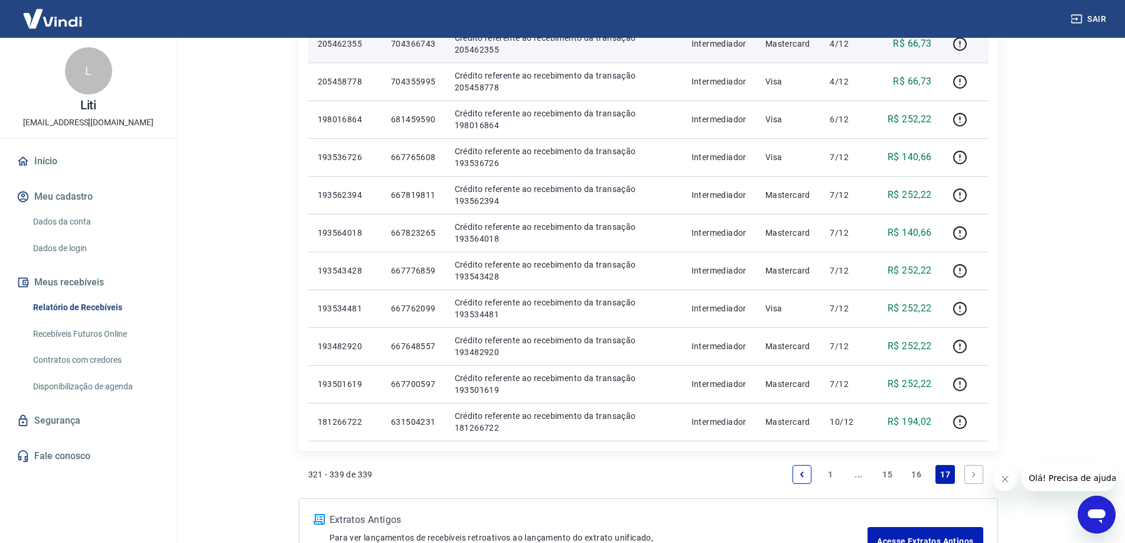
scroll to position [590, 0]
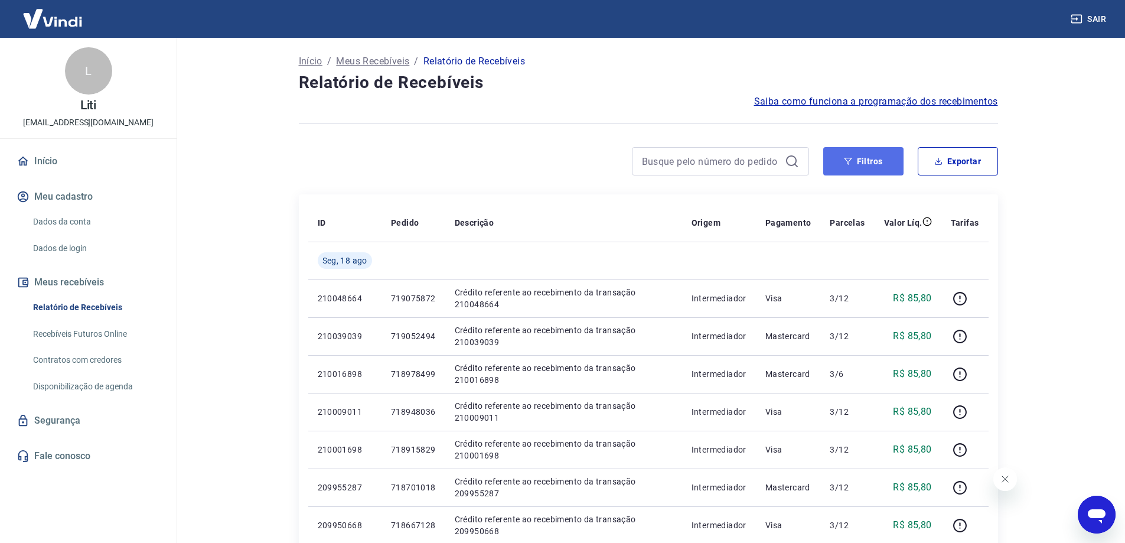
click at [889, 168] on button "Filtros" at bounding box center [863, 161] width 80 height 28
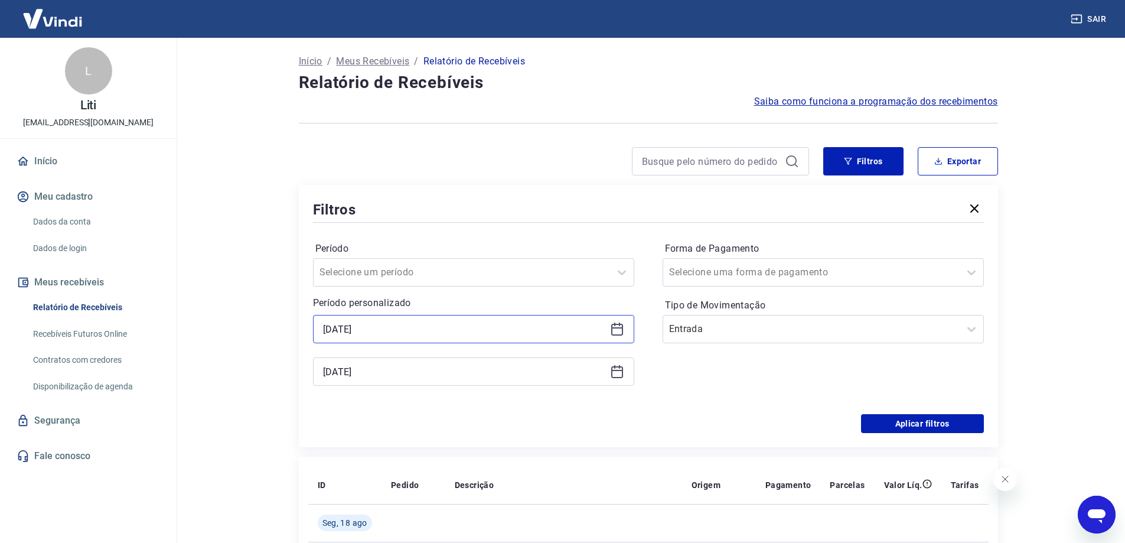
click at [347, 328] on input "[DATE]" at bounding box center [464, 329] width 282 height 18
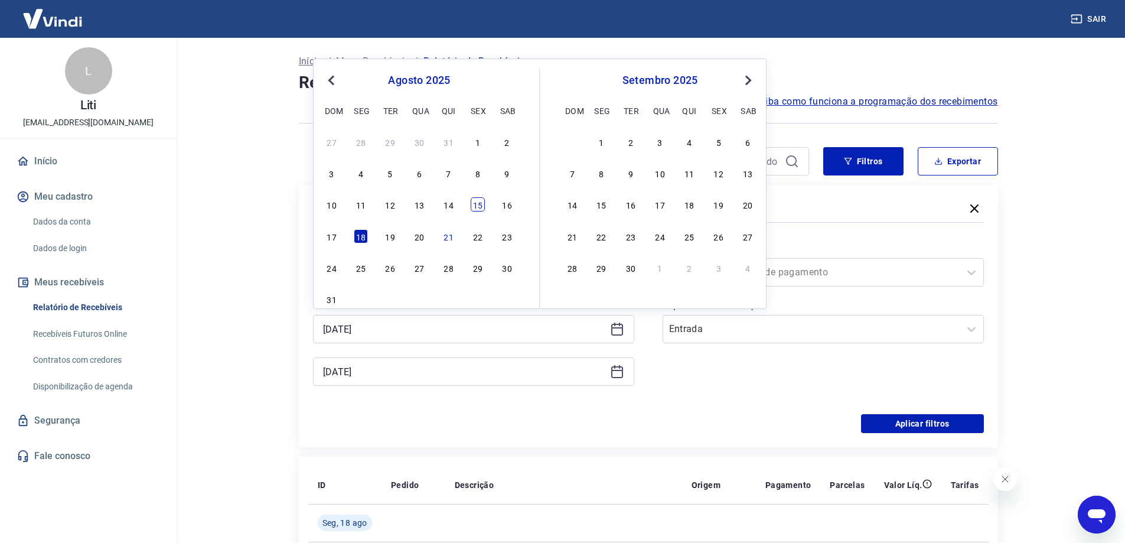
click at [477, 209] on div "15" at bounding box center [478, 204] width 14 height 14
type input "15/08/2025"
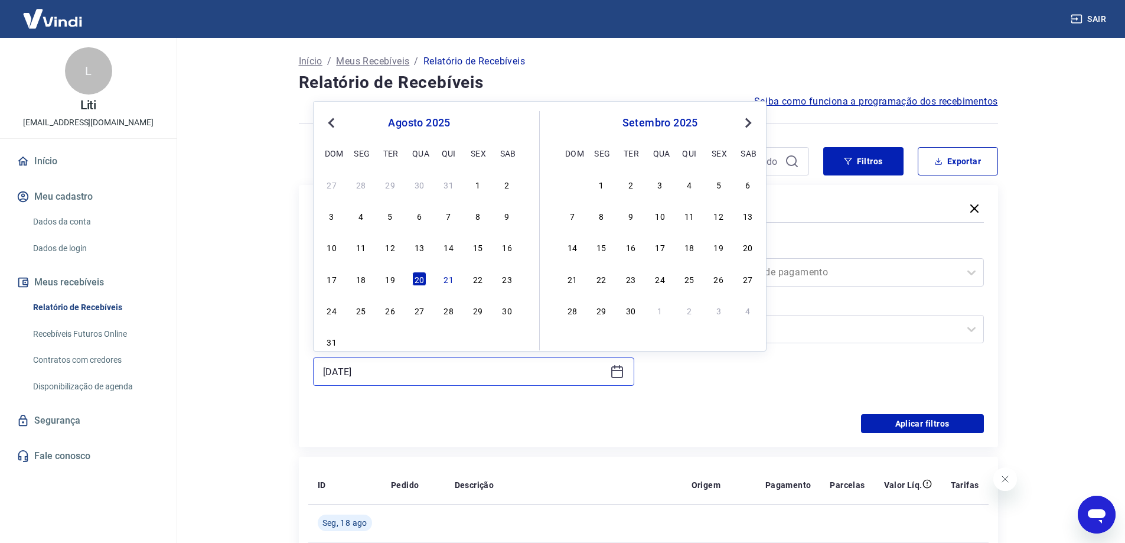
click at [445, 368] on input "[DATE]" at bounding box center [464, 371] width 282 height 18
click at [356, 280] on div "18" at bounding box center [361, 279] width 14 height 14
click at [377, 371] on input "[DATE]" at bounding box center [464, 371] width 282 height 18
click at [387, 282] on div "19" at bounding box center [390, 279] width 14 height 14
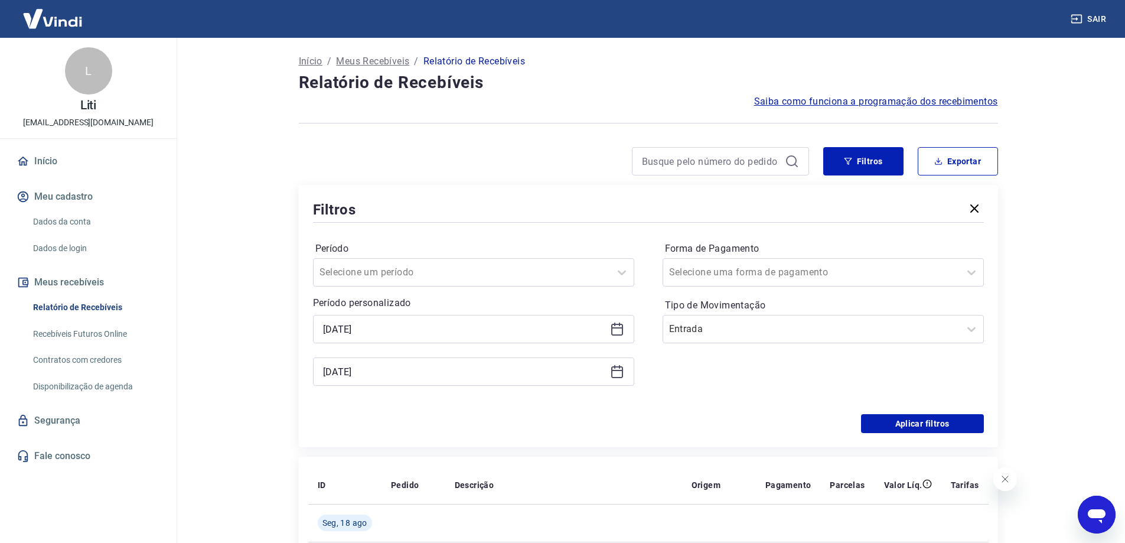
type input "19/08/2025"
click at [881, 428] on button "Aplicar filtros" at bounding box center [922, 423] width 123 height 19
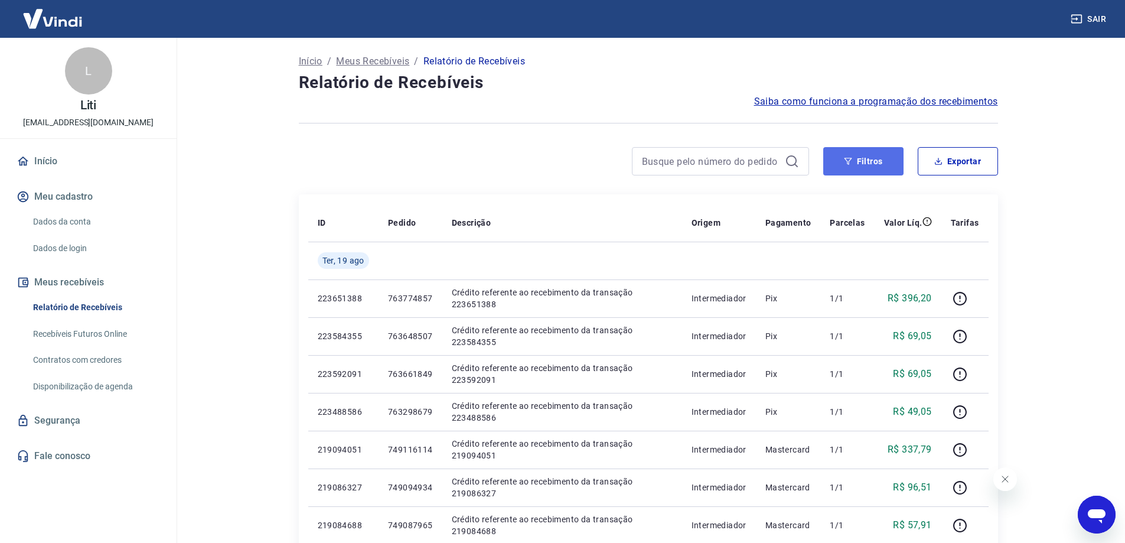
click at [850, 162] on icon "button" at bounding box center [848, 161] width 8 height 8
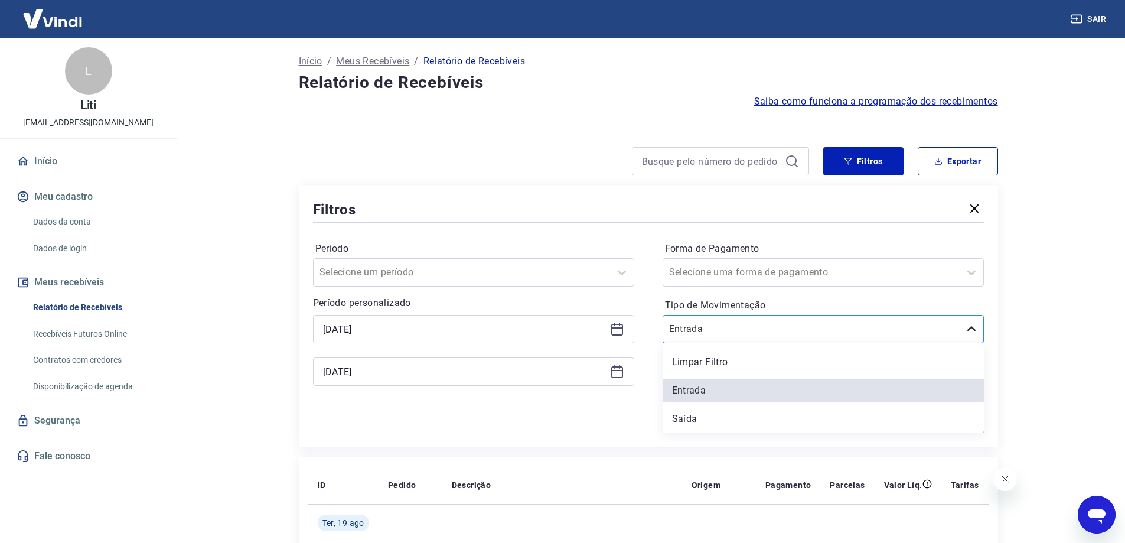
click at [971, 327] on icon at bounding box center [971, 329] width 14 height 14
click at [771, 351] on div "Limpar Filtro" at bounding box center [822, 362] width 321 height 24
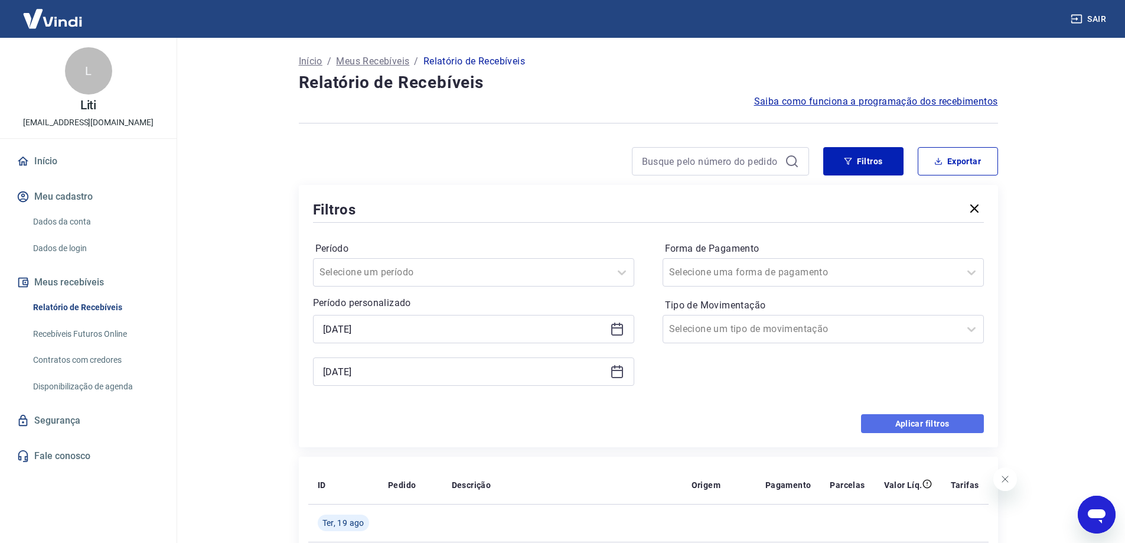
click at [948, 419] on button "Aplicar filtros" at bounding box center [922, 423] width 123 height 19
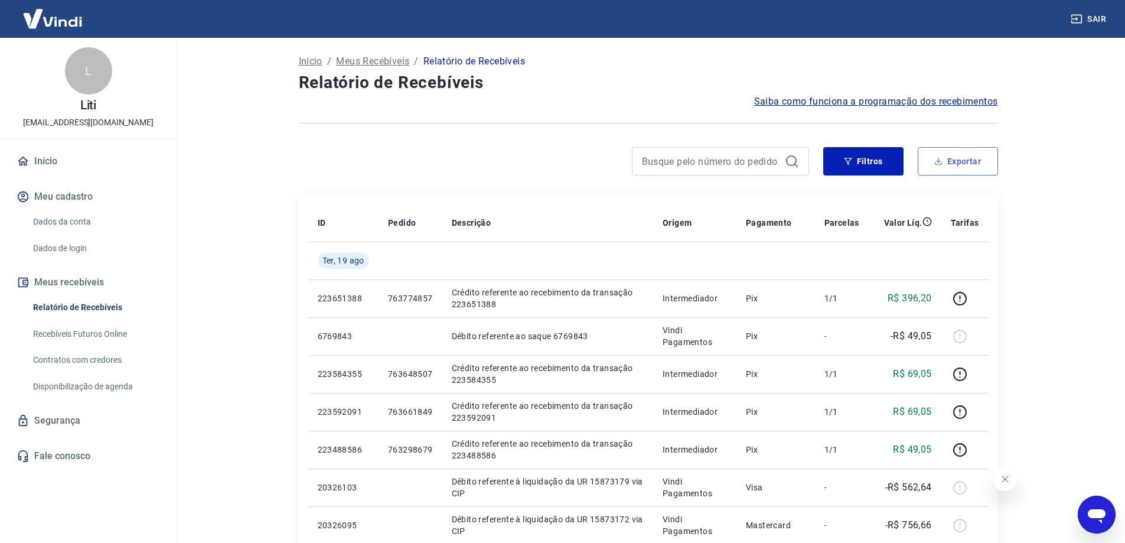
click at [974, 157] on button "Exportar" at bounding box center [957, 161] width 80 height 28
type input "15/08/2025"
type input "19/08/2025"
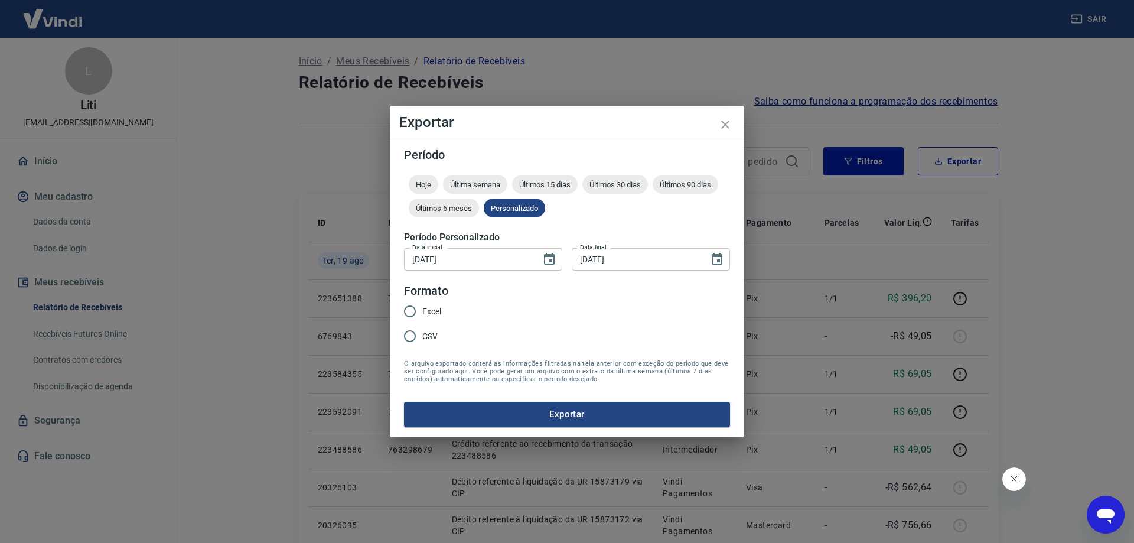
click at [423, 311] on span "Excel" at bounding box center [431, 311] width 19 height 12
click at [422, 311] on input "Excel" at bounding box center [409, 311] width 25 height 25
radio input "true"
click at [580, 415] on button "Exportar" at bounding box center [567, 413] width 326 height 25
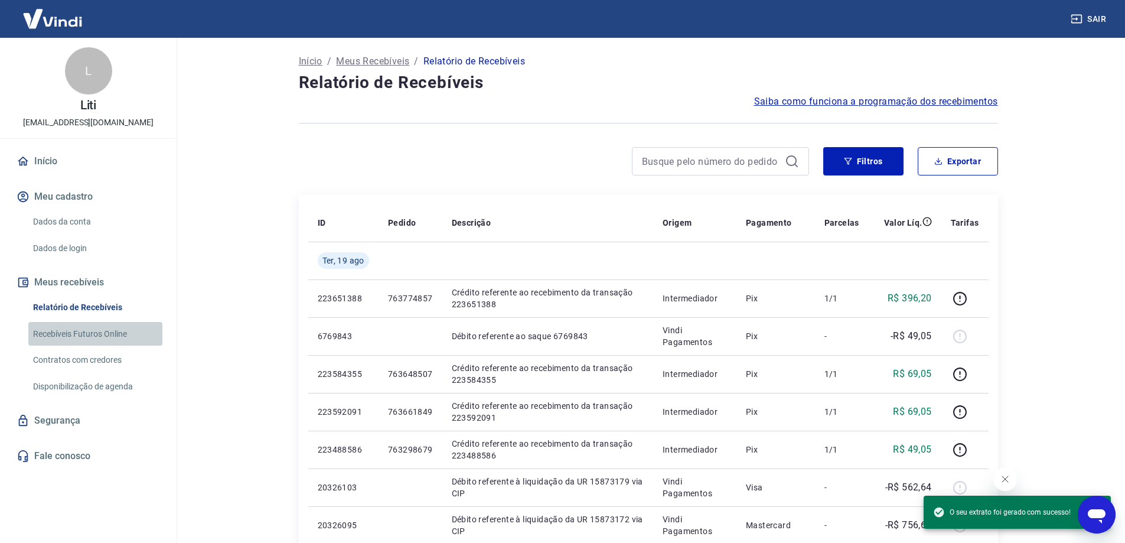
click at [94, 337] on link "Recebíveis Futuros Online" at bounding box center [95, 334] width 134 height 24
